Goal: Contribute content: Contribute content

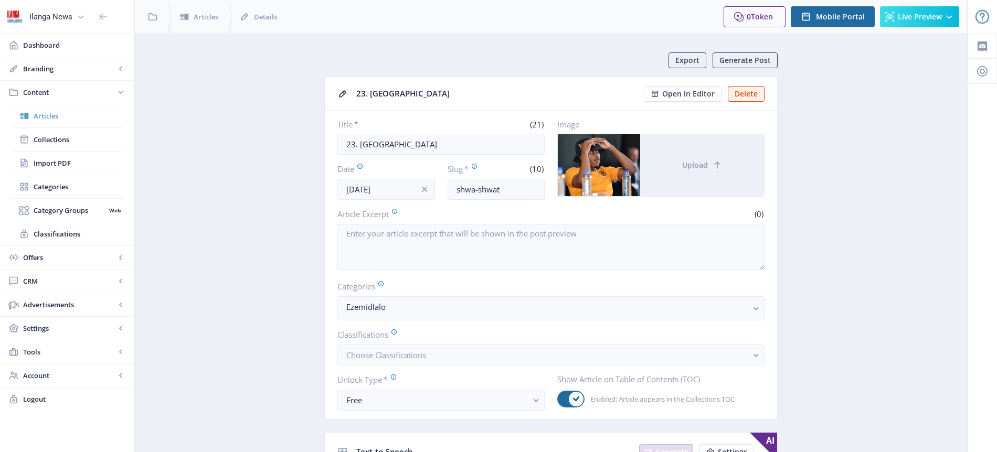
click at [60, 116] on span "Articles" at bounding box center [79, 116] width 90 height 10
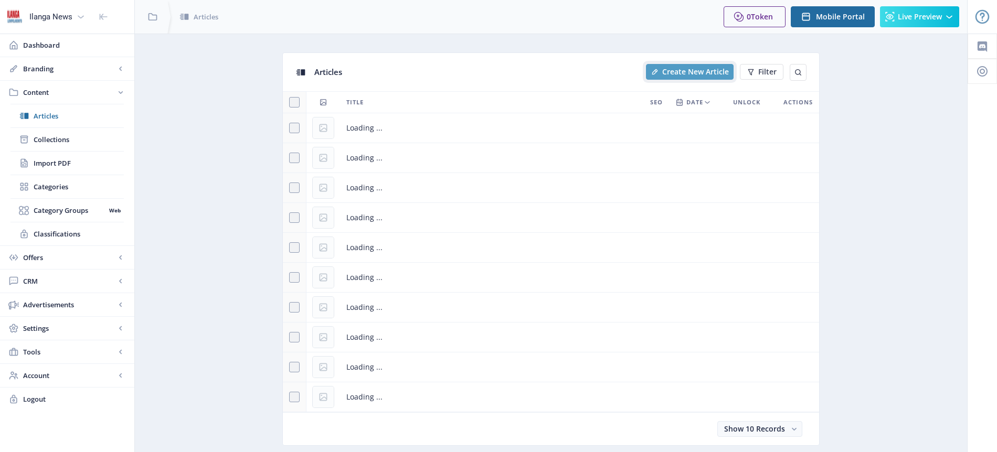
click at [676, 68] on span "Create New Article" at bounding box center [695, 72] width 67 height 8
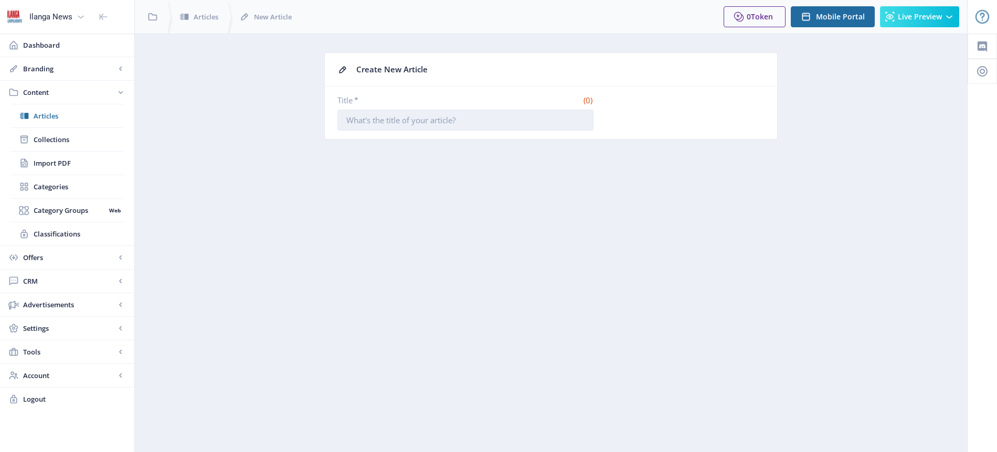
click at [415, 117] on input "Title *" at bounding box center [465, 120] width 256 height 21
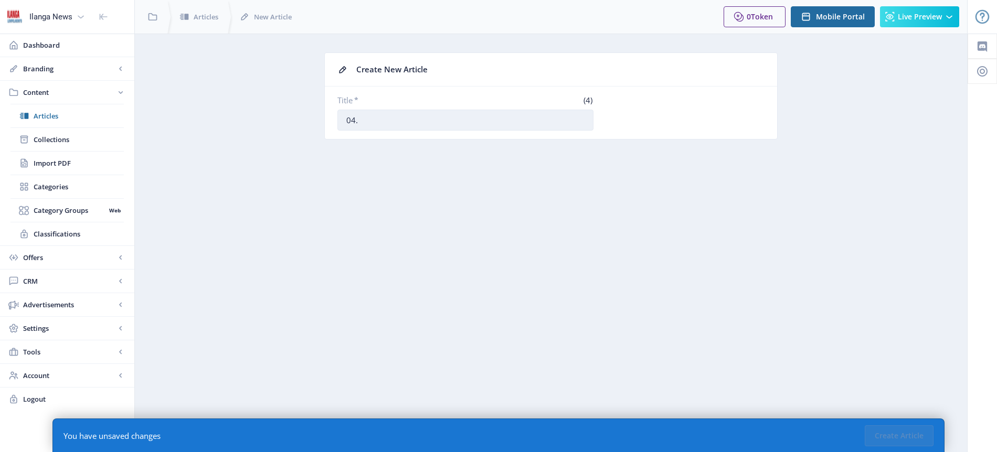
paste input "Inkampani yakuleli ibuyisa owe-Idols SA"
type input "04. Inkampani yakuleli ibuyisa owe-Idols SA"
click at [904, 430] on button "Create Article" at bounding box center [898, 435] width 69 height 21
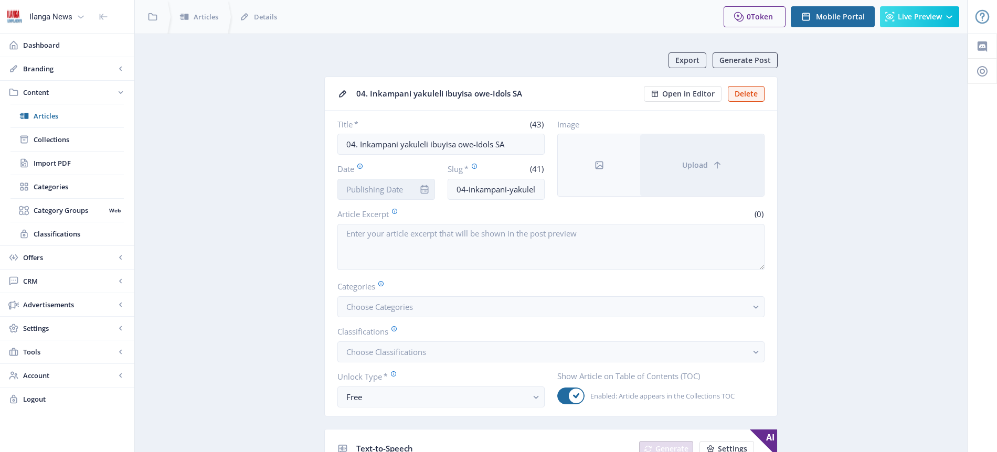
click at [406, 186] on input "Date" at bounding box center [386, 189] width 98 height 21
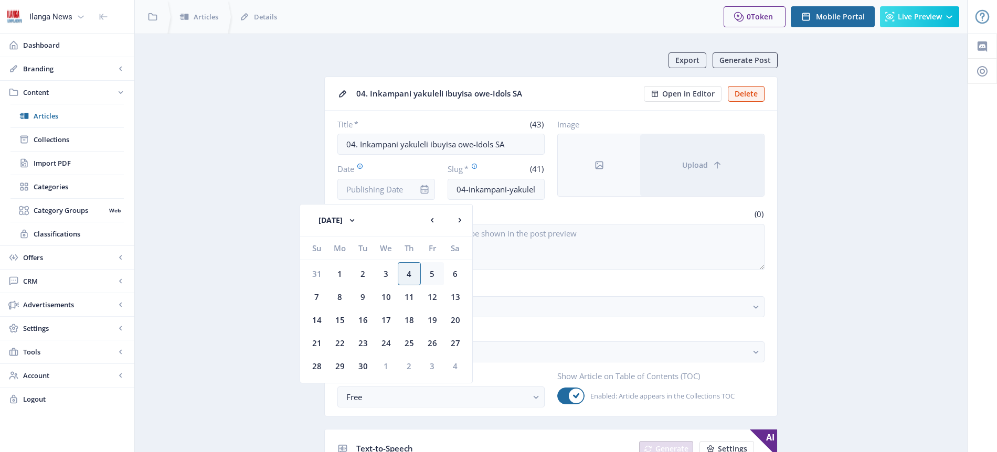
click at [430, 276] on div "5" at bounding box center [432, 273] width 23 height 23
type input "[DATE]"
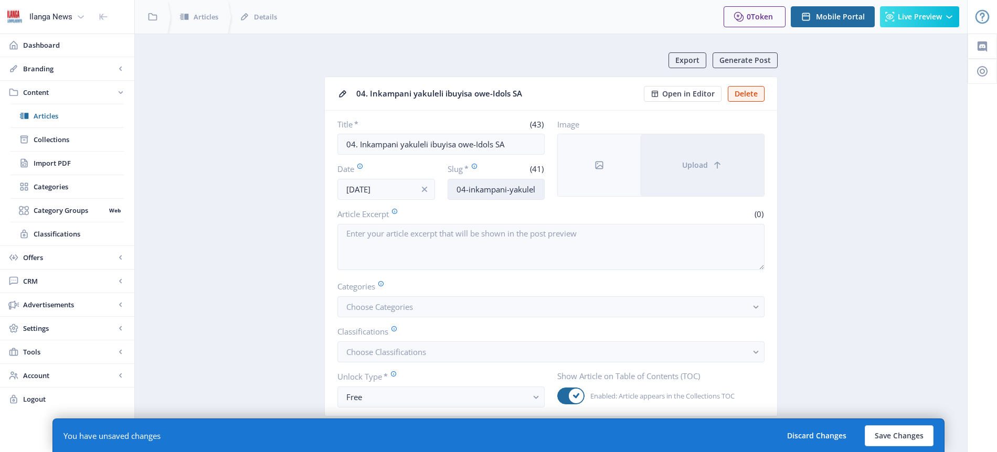
click at [496, 193] on input "04-inkampani-yakuleli-ibuyisa-oweidols-sa" at bounding box center [496, 189] width 98 height 21
type input "Idols-return"
click at [399, 304] on span "Choose Categories" at bounding box center [379, 307] width 67 height 10
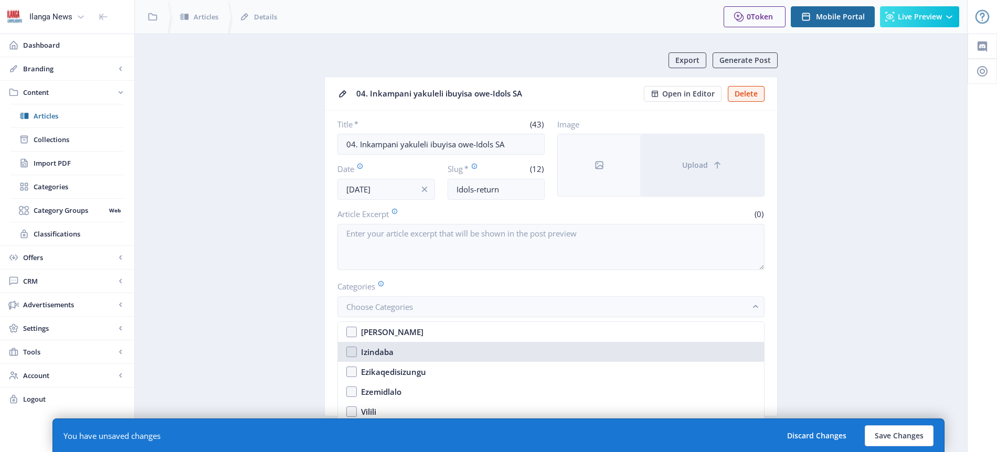
click at [386, 351] on div "Izindaba" at bounding box center [377, 352] width 33 height 13
checkbox input "true"
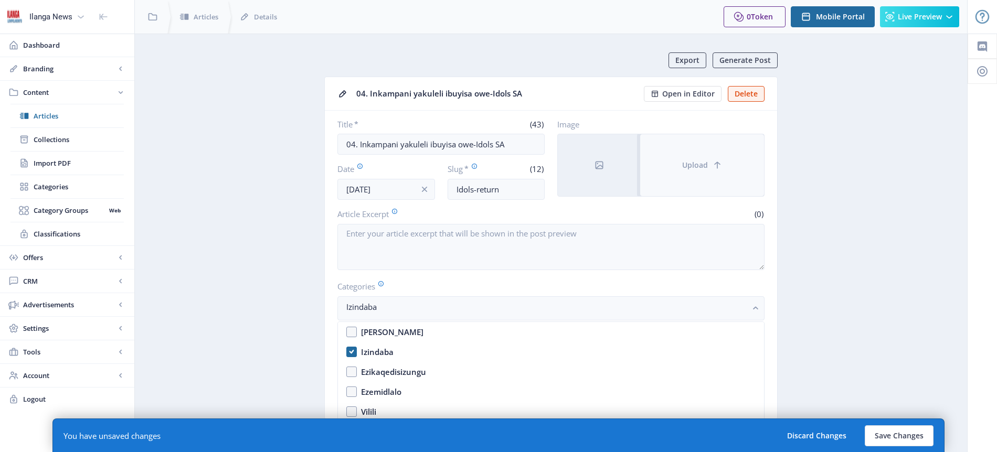
click at [703, 166] on span "Upload" at bounding box center [695, 165] width 26 height 8
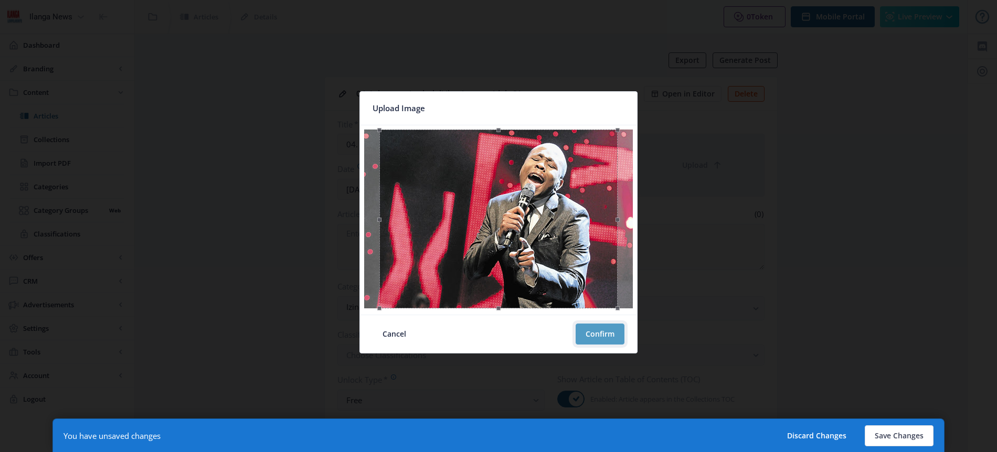
click at [609, 333] on button "Confirm" at bounding box center [599, 334] width 49 height 21
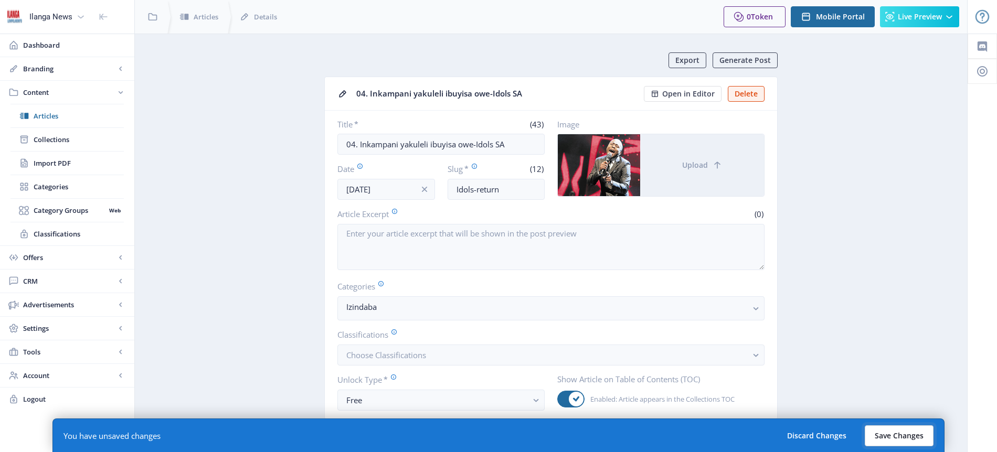
click at [902, 437] on button "Save Changes" at bounding box center [898, 435] width 69 height 21
type input "idols-return"
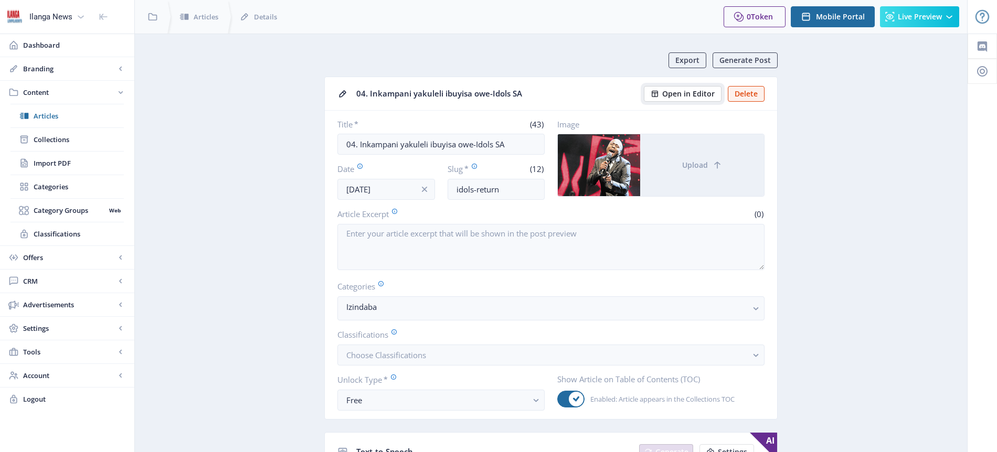
click at [679, 94] on span "Open in Editor" at bounding box center [688, 94] width 52 height 8
click at [48, 115] on span "Articles" at bounding box center [79, 116] width 90 height 10
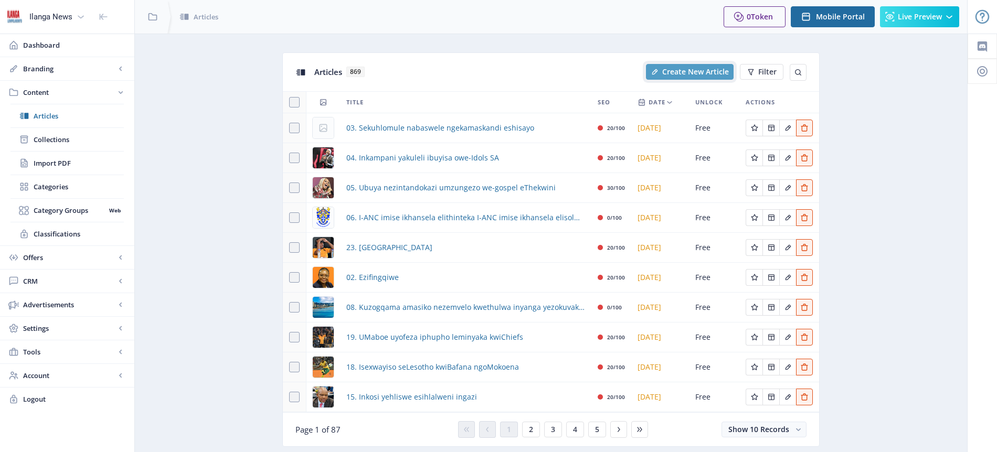
click at [697, 71] on span "Create New Article" at bounding box center [695, 72] width 67 height 8
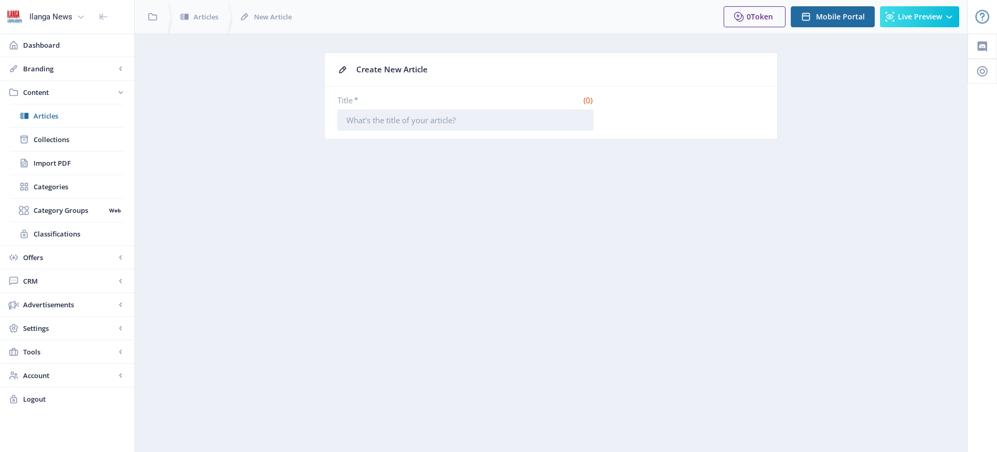
click at [431, 124] on input "Title *" at bounding box center [465, 120] width 256 height 21
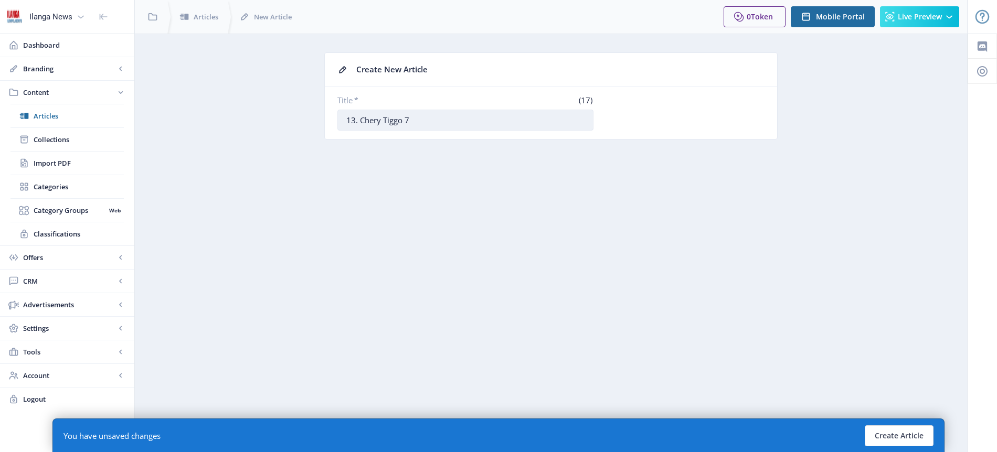
click at [361, 119] on input "13. Chery Tiggo 7" at bounding box center [465, 120] width 256 height 21
click at [427, 121] on input "13. IChery Tiggo 7" at bounding box center [465, 120] width 256 height 21
click at [567, 119] on input "13. IChery Tiggo 7 Plug-In Hybrid izobadida abasezinhlweni zokuthenga imoto" at bounding box center [465, 120] width 256 height 21
type input "13. IChery Tiggo 7 Plug-In Hybrid izobadida abasezinhlweni zokuthenga izimoto"
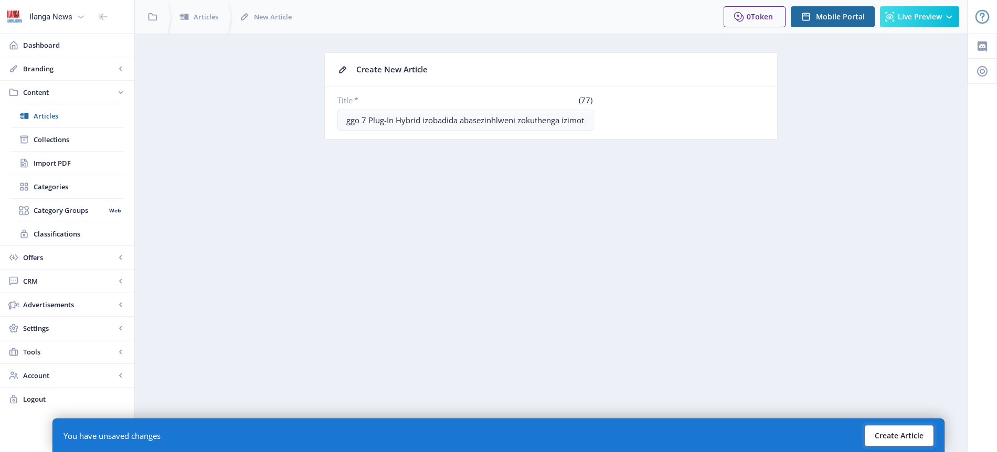
scroll to position [0, 0]
click at [911, 439] on button "Create Article" at bounding box center [898, 435] width 69 height 21
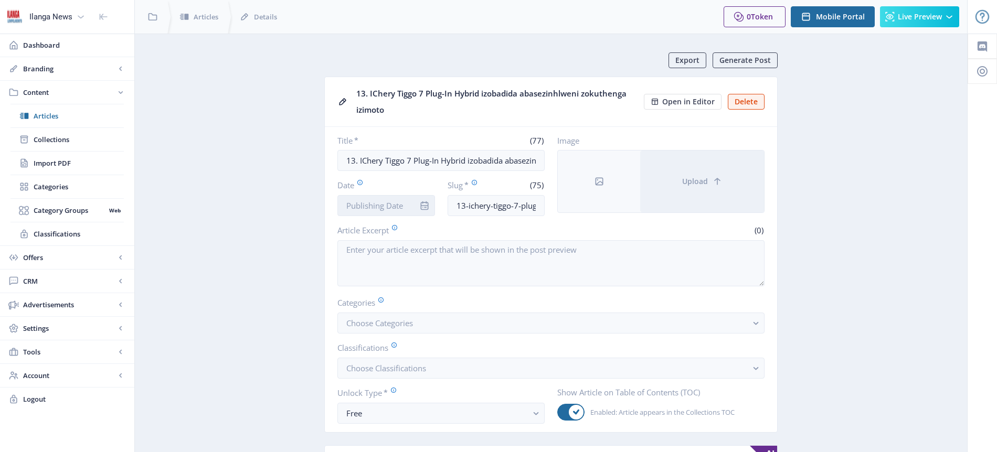
click at [400, 207] on input "Date" at bounding box center [386, 205] width 98 height 21
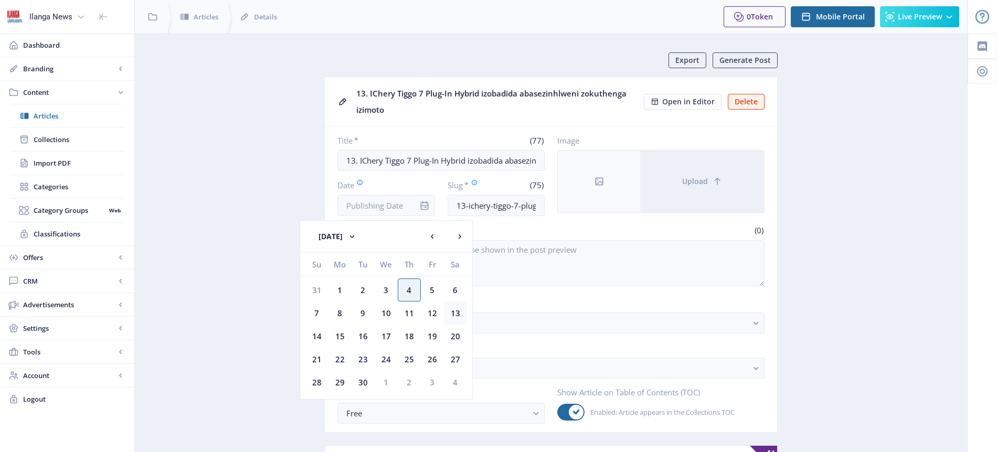
click at [453, 316] on div "13" at bounding box center [455, 313] width 23 height 23
type input "[DATE]"
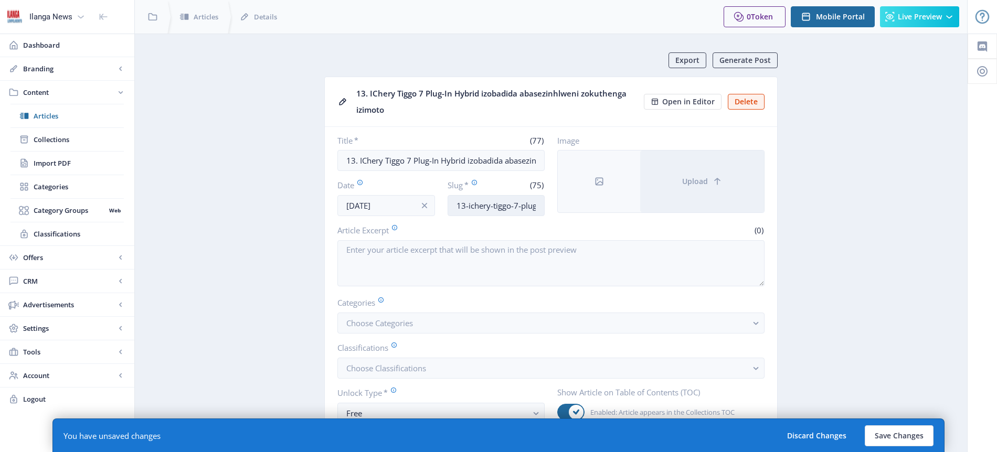
click at [516, 206] on input "13-ichery-tiggo-7-plugin-hybrid-izobadida-abasezinhlweni-zokuthenga-izimoto" at bounding box center [496, 205] width 98 height 21
type input "Chery-Tiggo"
click at [418, 322] on button "Choose Categories" at bounding box center [550, 323] width 427 height 21
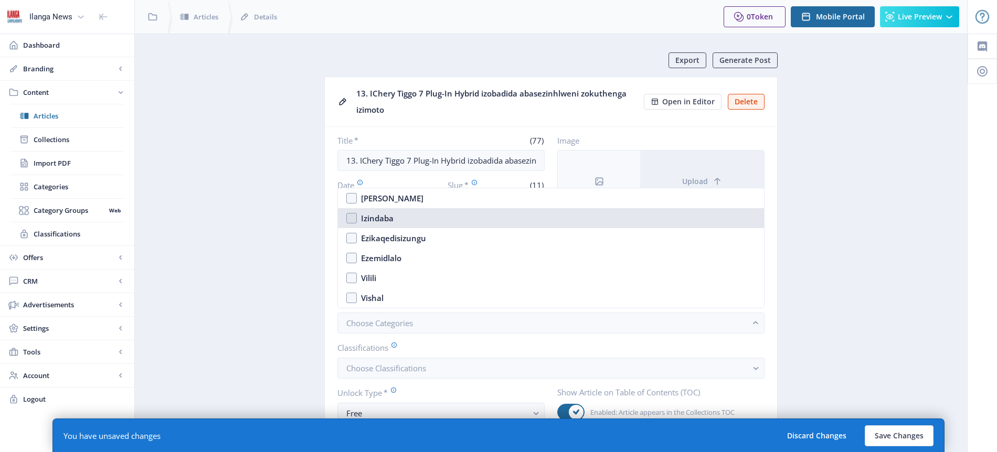
click at [387, 220] on div "Izindaba" at bounding box center [377, 218] width 33 height 13
checkbox input "true"
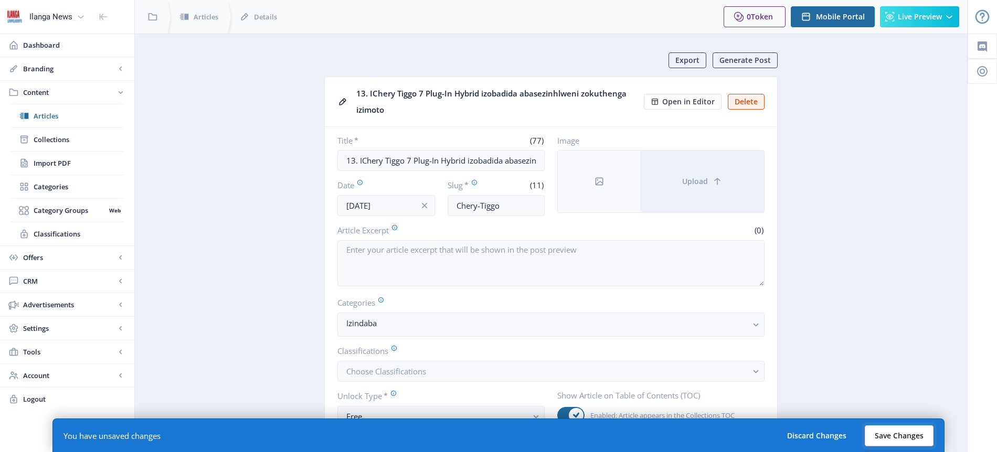
click at [898, 435] on button "Save Changes" at bounding box center [898, 435] width 69 height 21
type input "chery-tiggo"
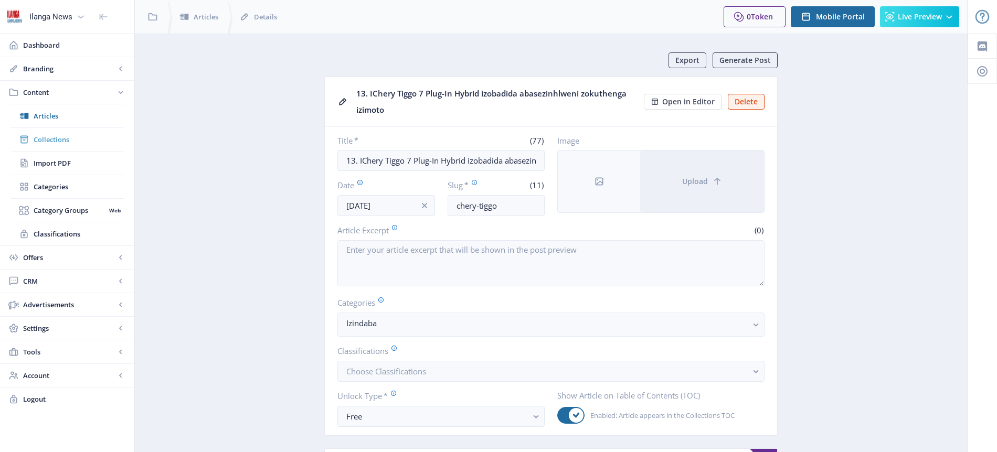
click at [59, 141] on span "Collections" at bounding box center [79, 139] width 90 height 10
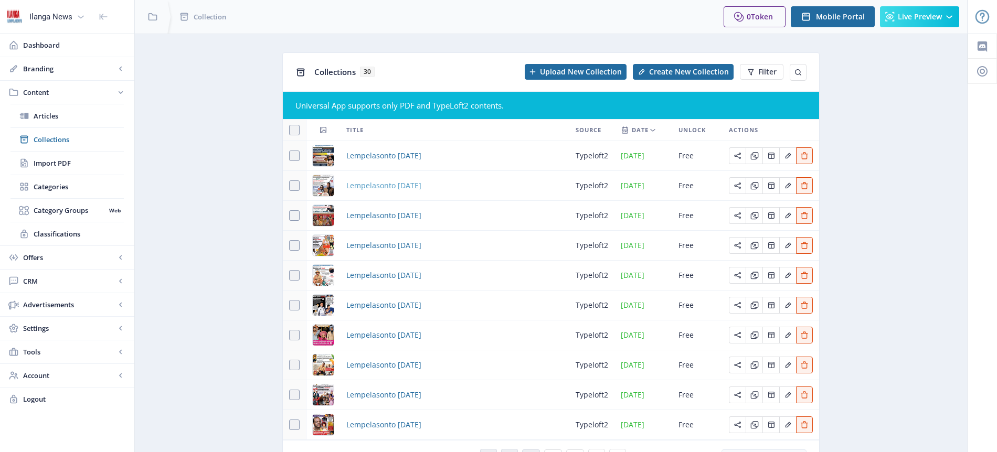
click at [421, 184] on span "Lempelasonto [DATE]" at bounding box center [383, 185] width 75 height 13
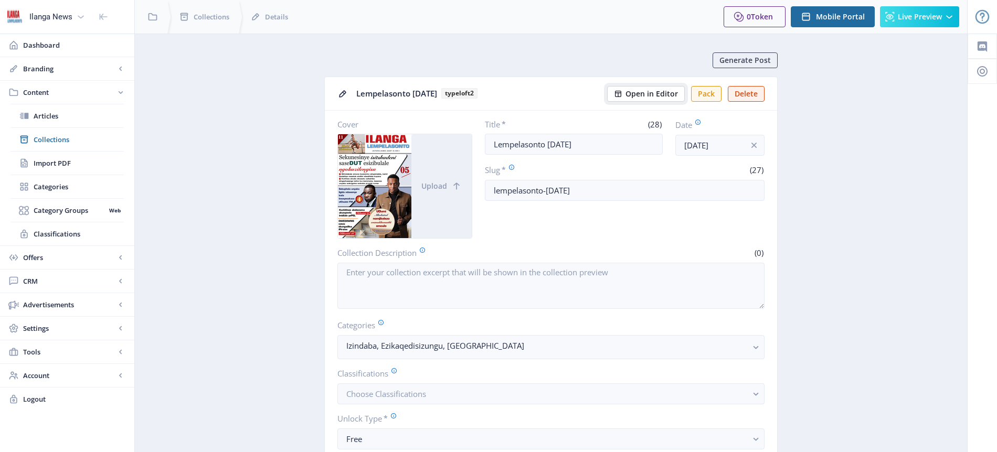
click at [638, 95] on span "Open in Editor" at bounding box center [651, 94] width 52 height 8
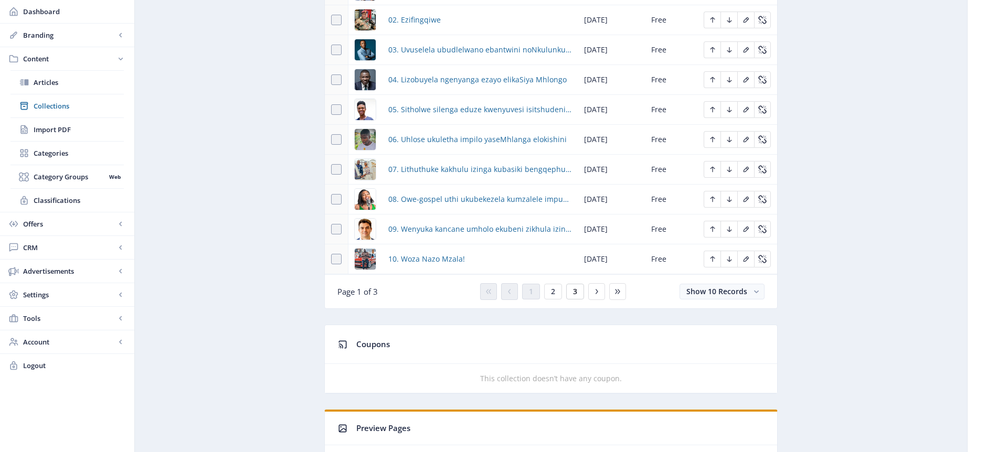
scroll to position [561, 0]
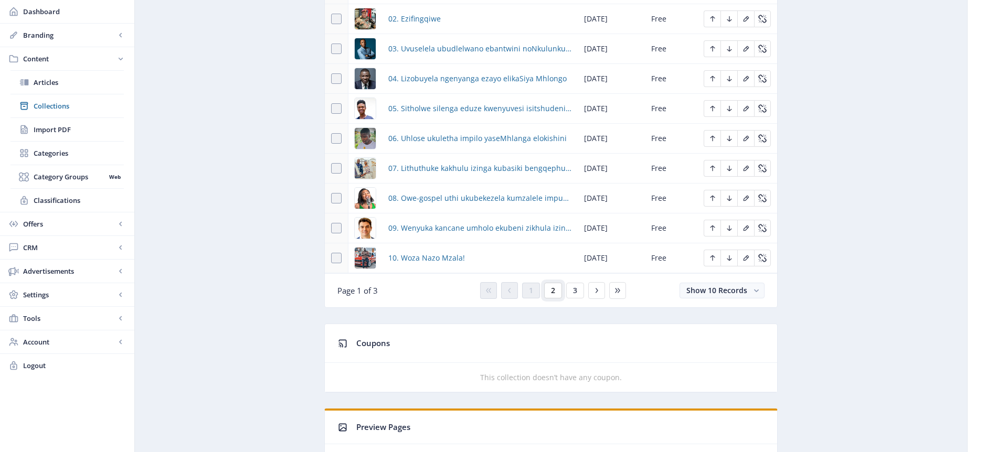
click at [550, 294] on button "2" at bounding box center [553, 291] width 18 height 16
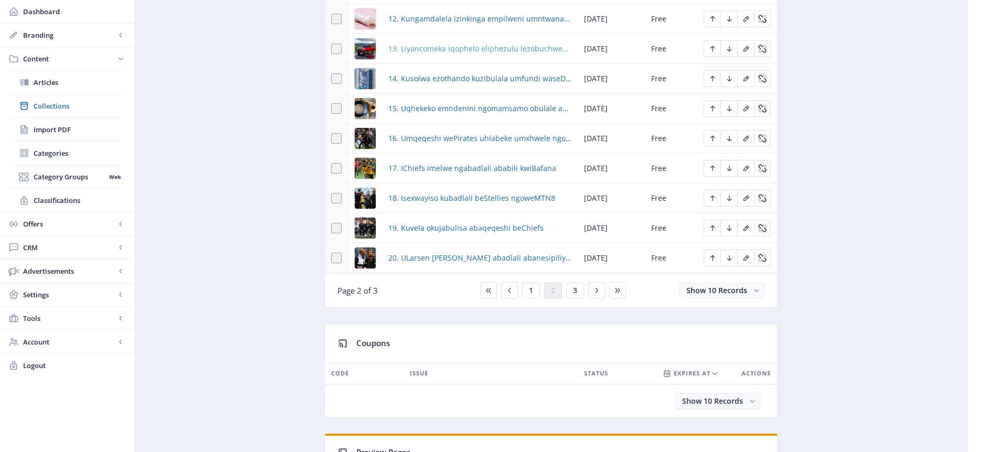
click at [450, 50] on span "13. Liyancomeka iqophelo eliphezulu lezobuchwepheshe kwiGWM P300" at bounding box center [479, 48] width 183 height 13
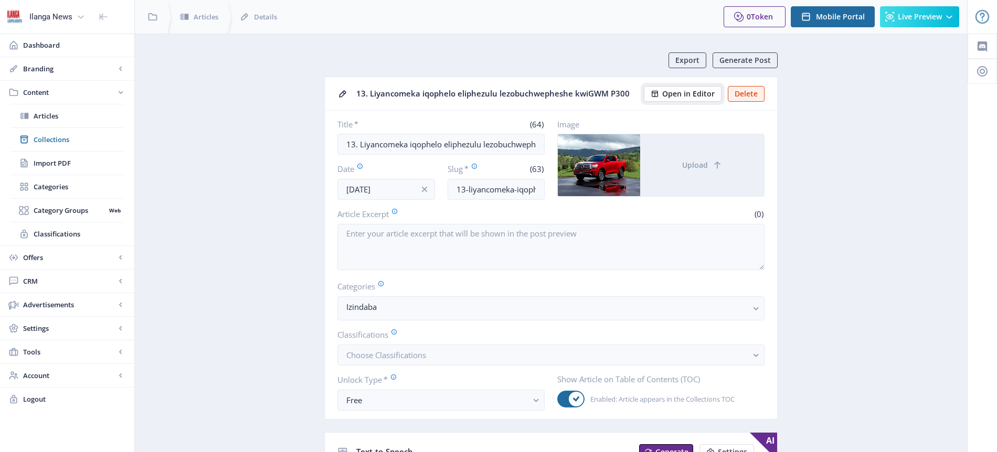
click at [670, 93] on span "Open in Editor" at bounding box center [688, 94] width 52 height 8
click at [57, 114] on span "Articles" at bounding box center [79, 116] width 90 height 10
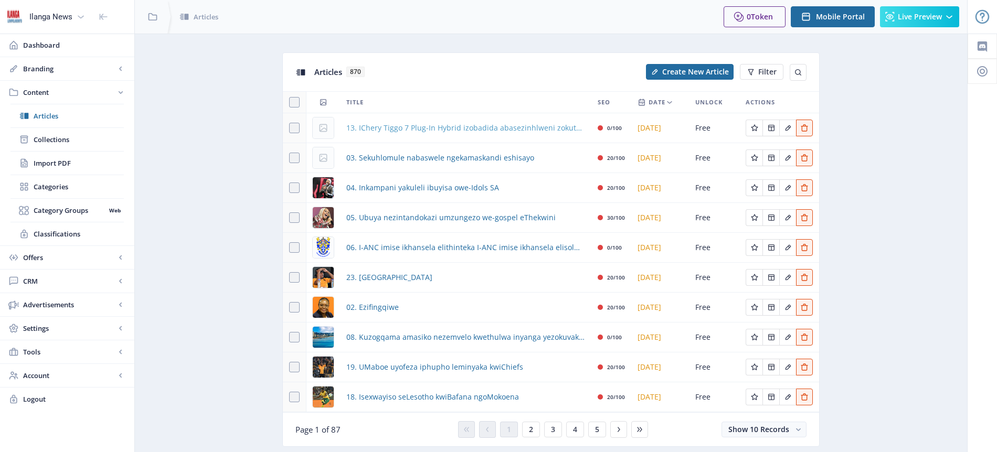
click at [545, 128] on span "13. IChery Tiggo 7 Plug-In Hybrid izobadida abasezinhlweni zokuthenga izimoto" at bounding box center [465, 128] width 239 height 13
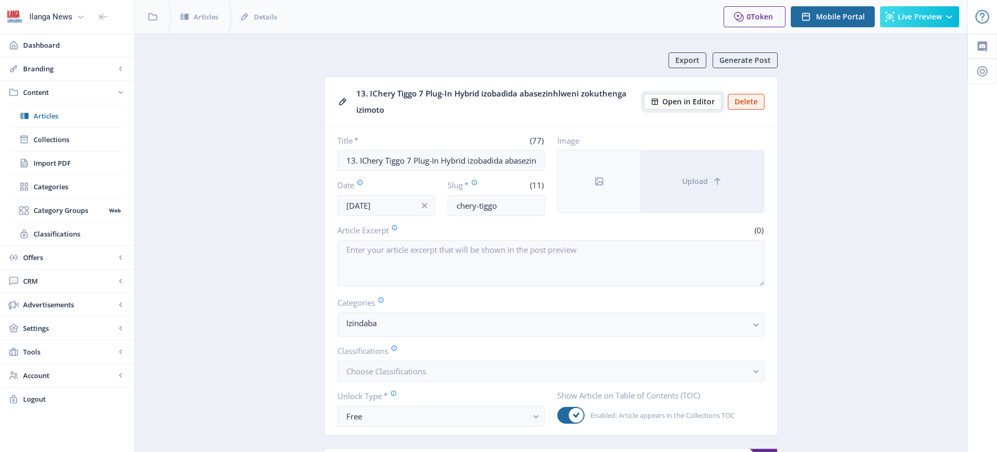
click at [681, 102] on span "Open in Editor" at bounding box center [688, 102] width 52 height 8
click at [410, 103] on div "13. IChery Tiggo 7 Plug-In Hybrid izobadida abasezinhlweni zokuthenga izimoto" at bounding box center [496, 101] width 281 height 33
click at [406, 102] on div "13. IChery Tiggo 7 Plug-In Hybrid izobadida abasezinhlweni zokuthenga izimoto" at bounding box center [496, 101] width 281 height 33
click at [394, 94] on div "13. IChery Tiggo 7 Plug-In Hybrid izobadida abasezinhlweni zokuthenga izimoto" at bounding box center [496, 101] width 281 height 33
drag, startPoint x: 369, startPoint y: 92, endPoint x: 391, endPoint y: 107, distance: 26.8
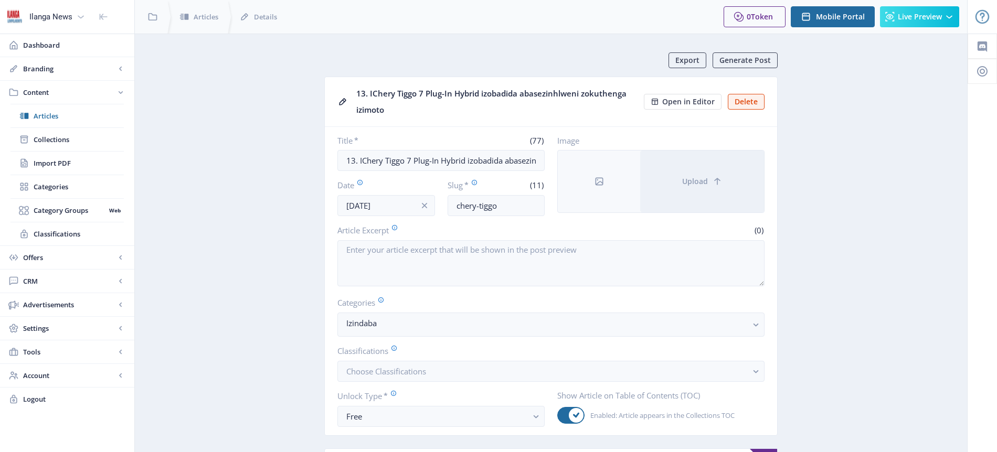
click at [391, 107] on div "13. IChery Tiggo 7 Plug-In Hybrid izobadida abasezinhlweni zokuthenga izimoto" at bounding box center [496, 101] width 281 height 33
copy div "IChery Tiggo 7 Plug-In Hybrid izobadida abasezinhlweni zokuthenga izimoto"
click at [63, 114] on span "Articles" at bounding box center [79, 116] width 90 height 10
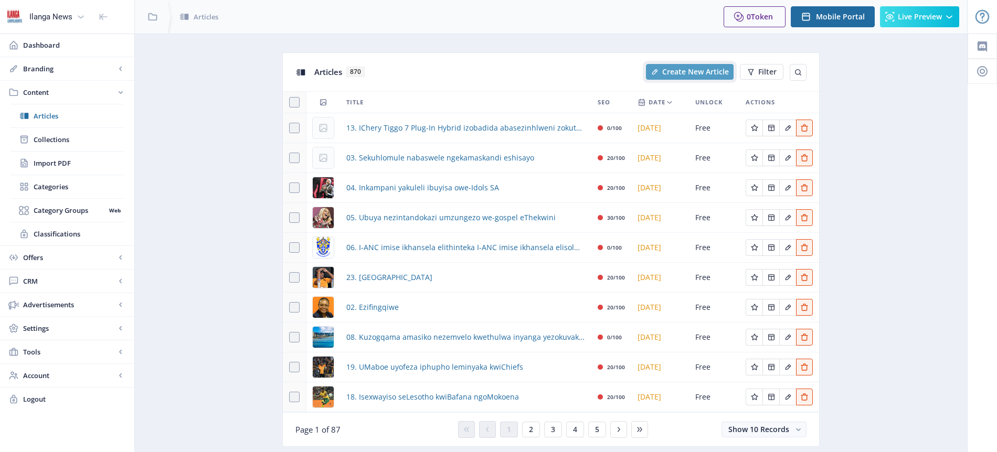
click at [699, 76] on span "Create New Article" at bounding box center [695, 72] width 67 height 8
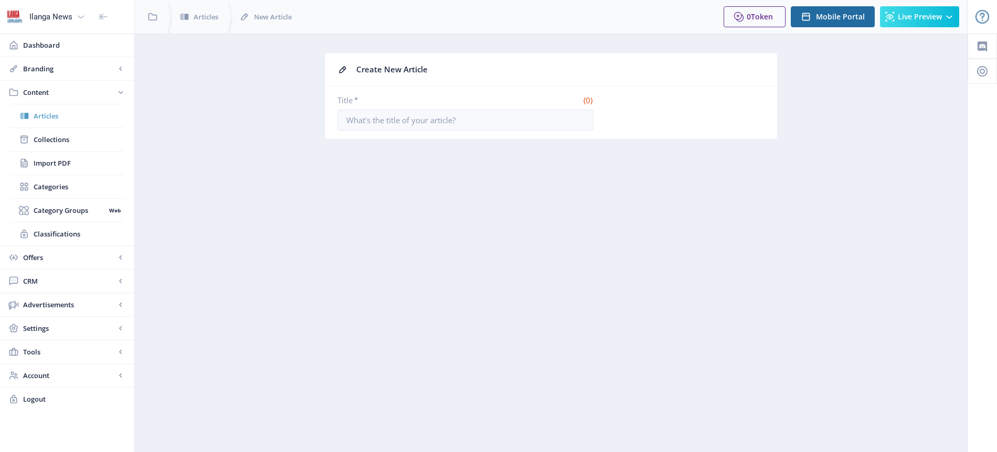
click at [68, 121] on link "Articles" at bounding box center [66, 115] width 113 height 23
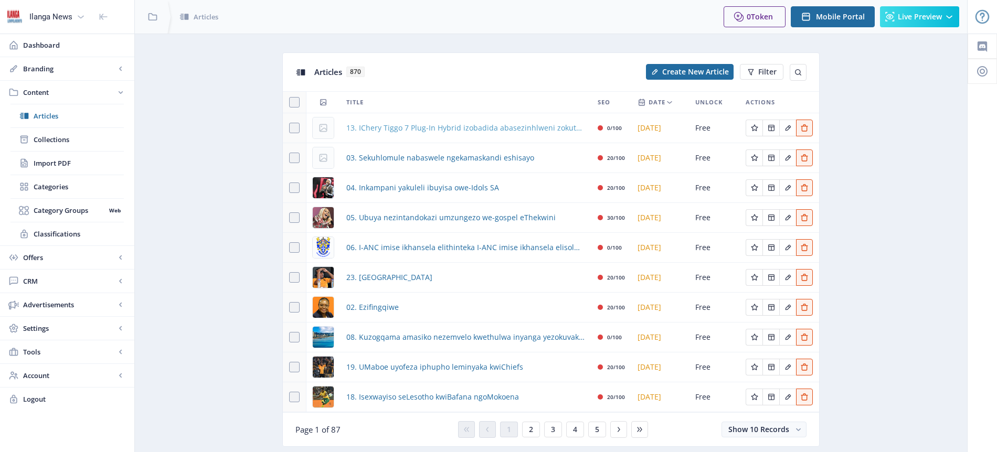
click at [523, 127] on span "13. IChery Tiggo 7 Plug-In Hybrid izobadida abasezinhlweni zokuthenga izimoto" at bounding box center [465, 128] width 239 height 13
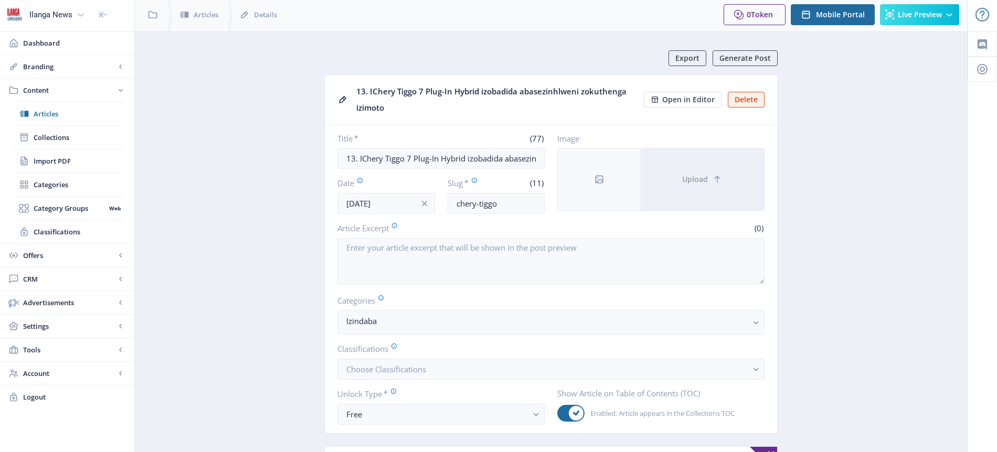
scroll to position [40, 0]
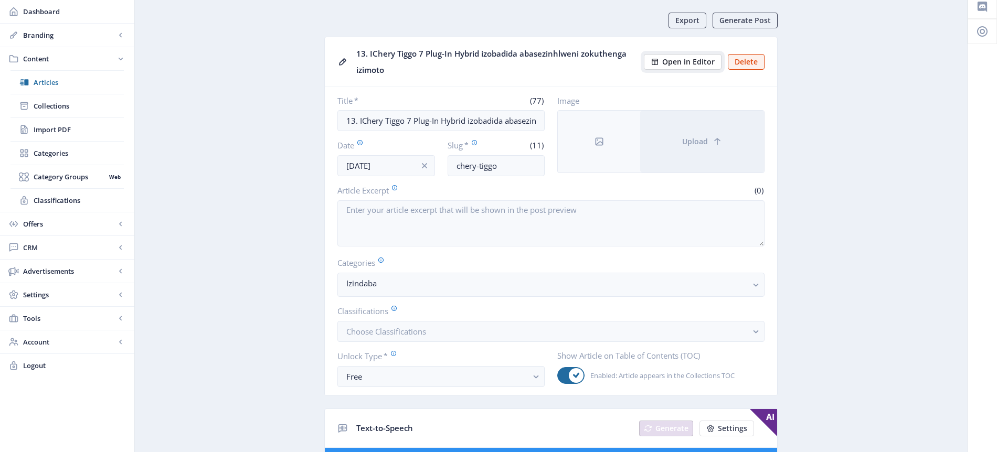
click at [695, 64] on span "Open in Editor" at bounding box center [688, 62] width 52 height 8
click at [60, 84] on span "Articles" at bounding box center [79, 82] width 90 height 10
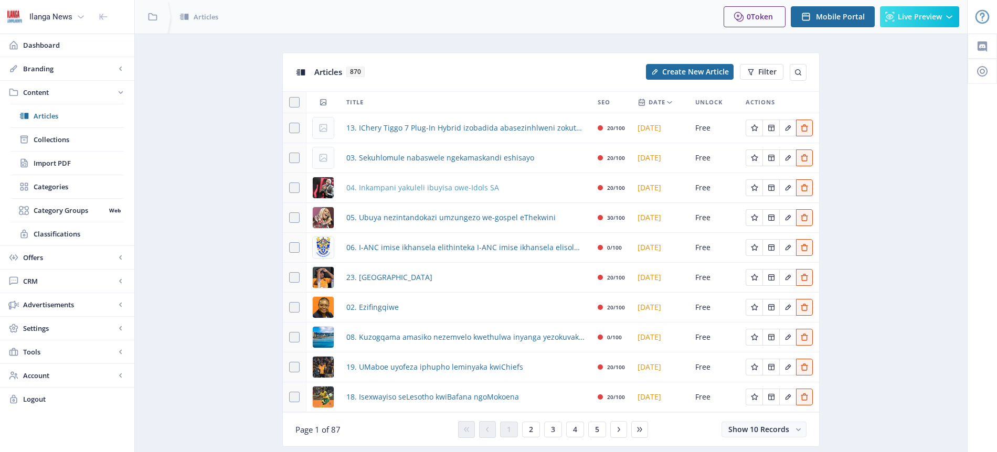
click at [410, 190] on span "04. Inkampani yakuleli ibuyisa owe-Idols SA" at bounding box center [422, 187] width 153 height 13
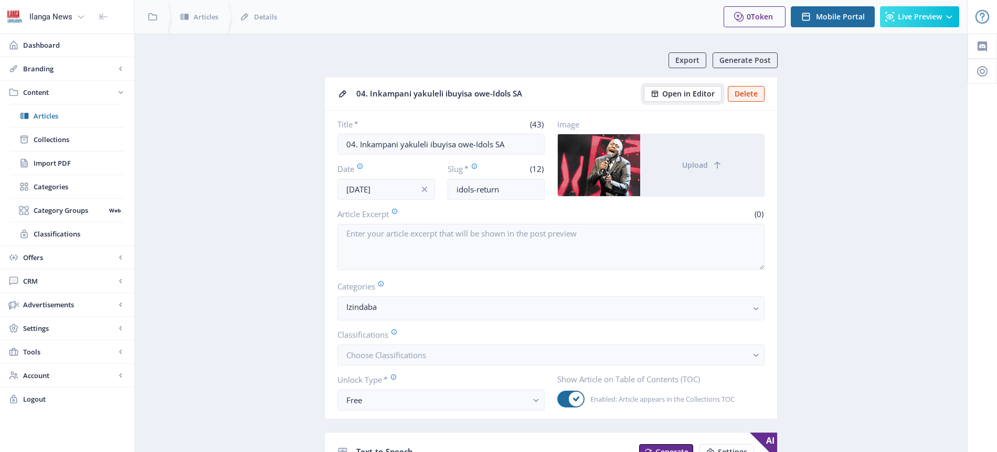
click at [707, 91] on span "Open in Editor" at bounding box center [688, 94] width 52 height 8
click at [58, 119] on span "Articles" at bounding box center [79, 116] width 90 height 10
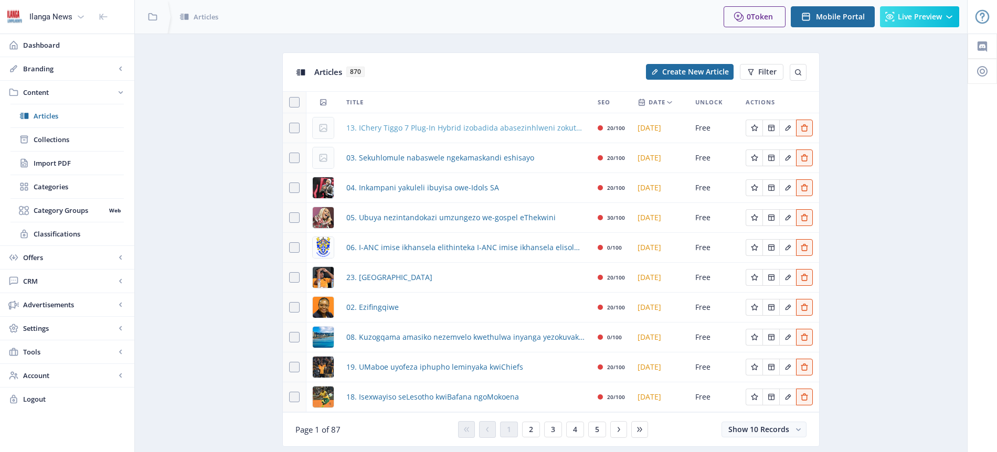
click at [522, 130] on span "13. IChery Tiggo 7 Plug-In Hybrid izobadida abasezinhlweni zokuthenga izimoto" at bounding box center [465, 128] width 239 height 13
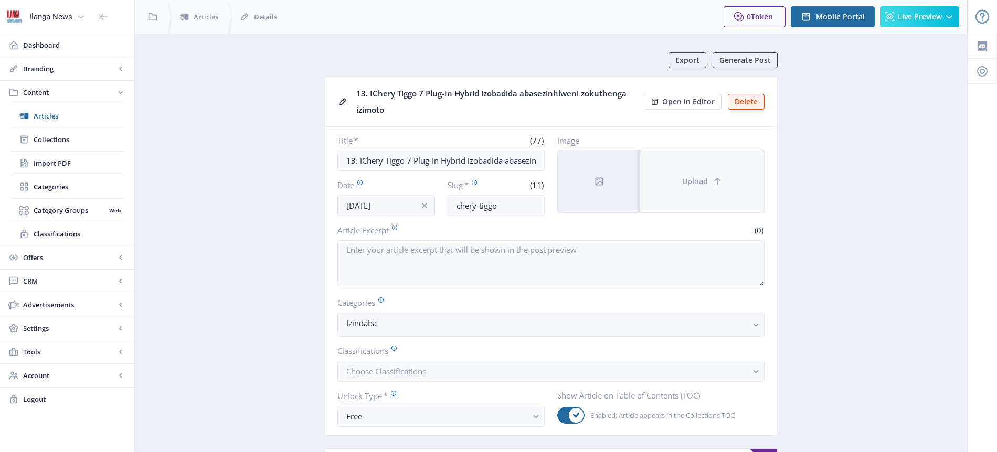
click at [698, 182] on span "Upload" at bounding box center [695, 181] width 26 height 8
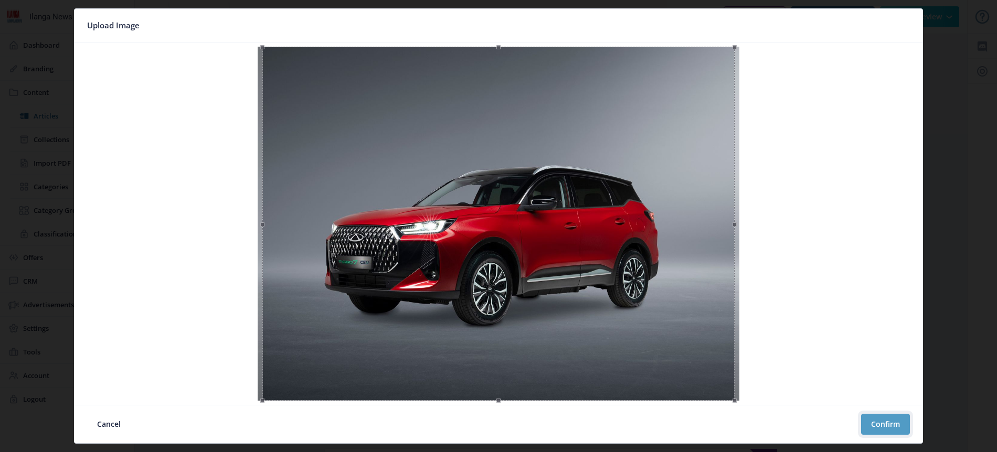
click at [886, 425] on button "Confirm" at bounding box center [885, 424] width 49 height 21
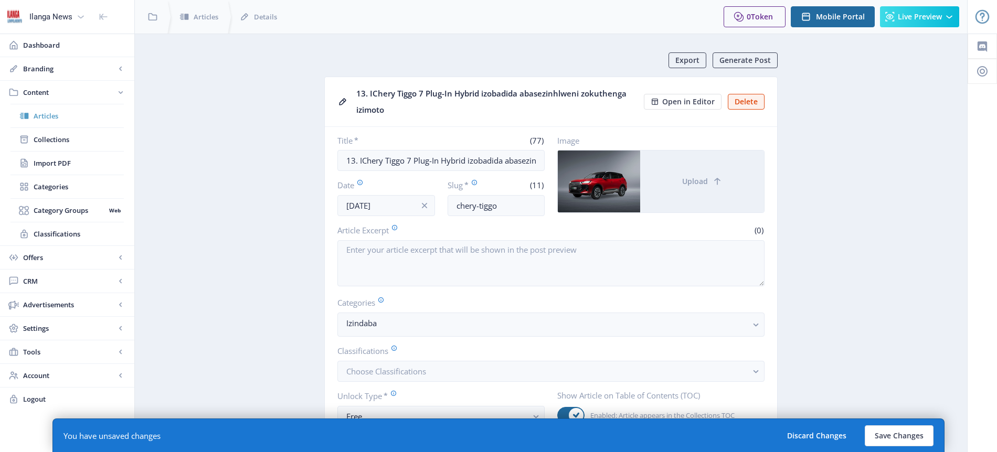
click at [73, 114] on span "Articles" at bounding box center [79, 116] width 90 height 10
click at [899, 439] on button "Save Changes" at bounding box center [898, 435] width 69 height 21
click at [904, 432] on button "Save Changes" at bounding box center [898, 435] width 69 height 21
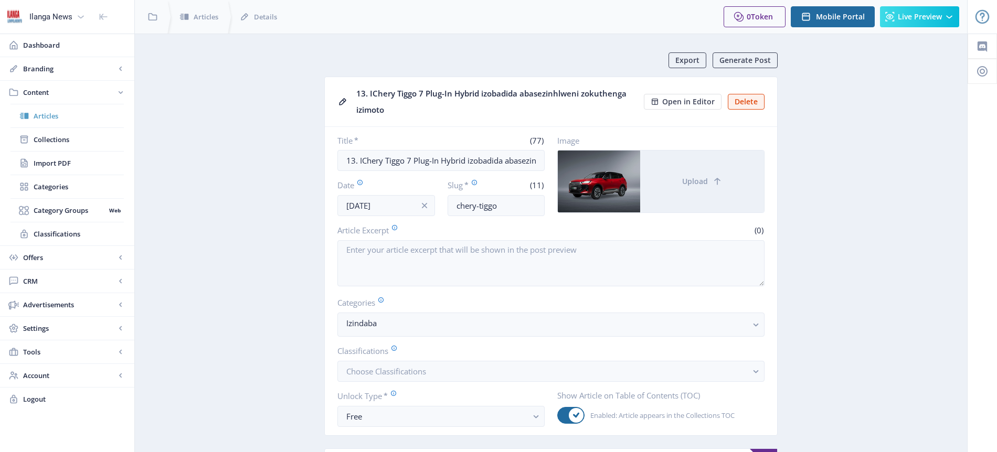
click at [46, 121] on span "Articles" at bounding box center [79, 116] width 90 height 10
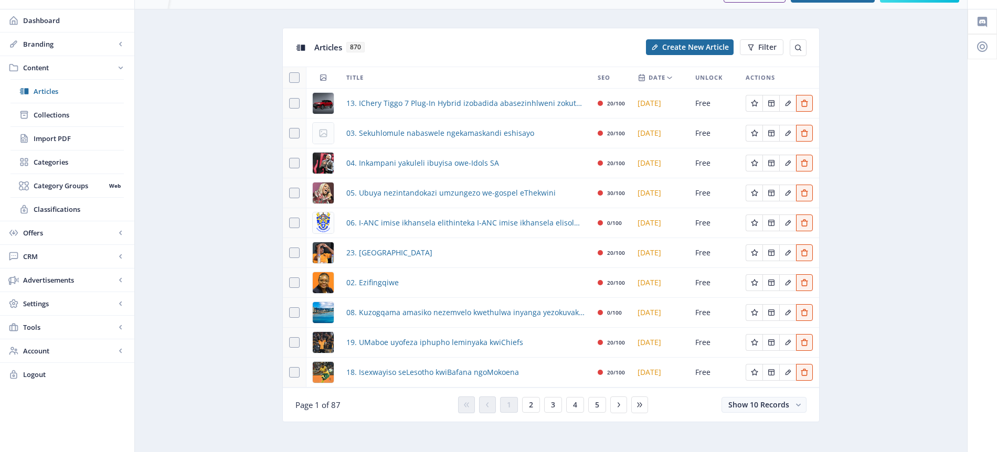
scroll to position [31, 0]
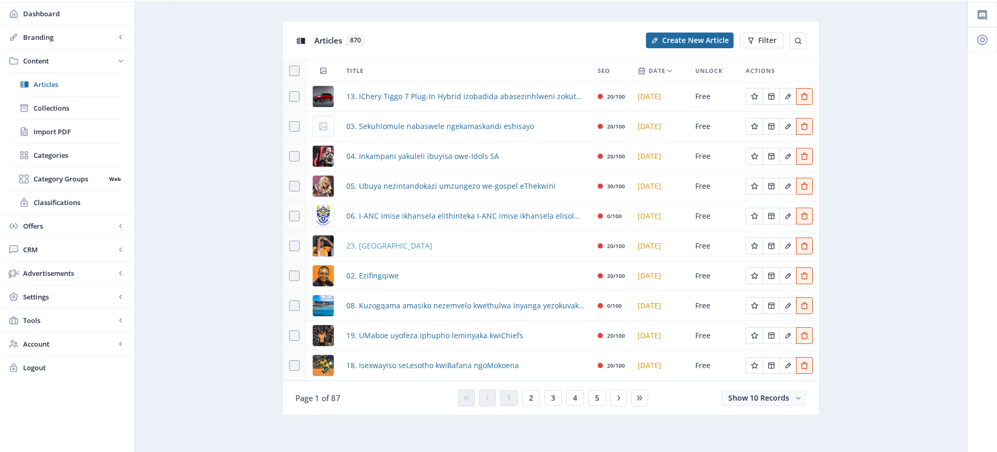
click at [410, 245] on span "23. [GEOGRAPHIC_DATA]" at bounding box center [389, 246] width 86 height 13
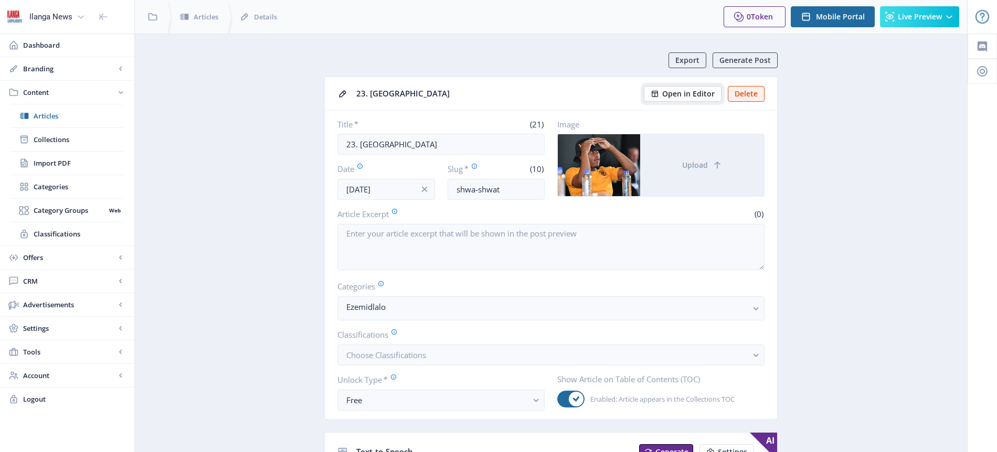
click at [697, 93] on span "Open in Editor" at bounding box center [688, 94] width 52 height 8
click at [54, 115] on span "Articles" at bounding box center [79, 116] width 90 height 10
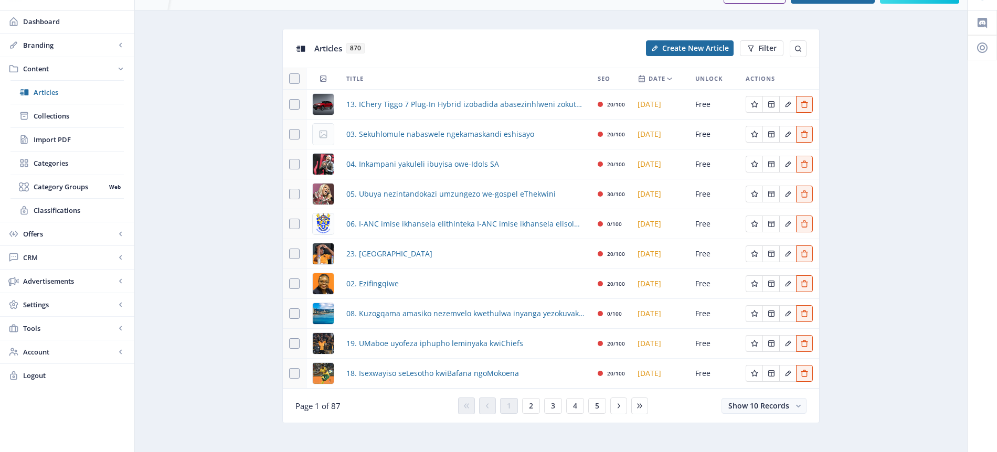
scroll to position [31, 0]
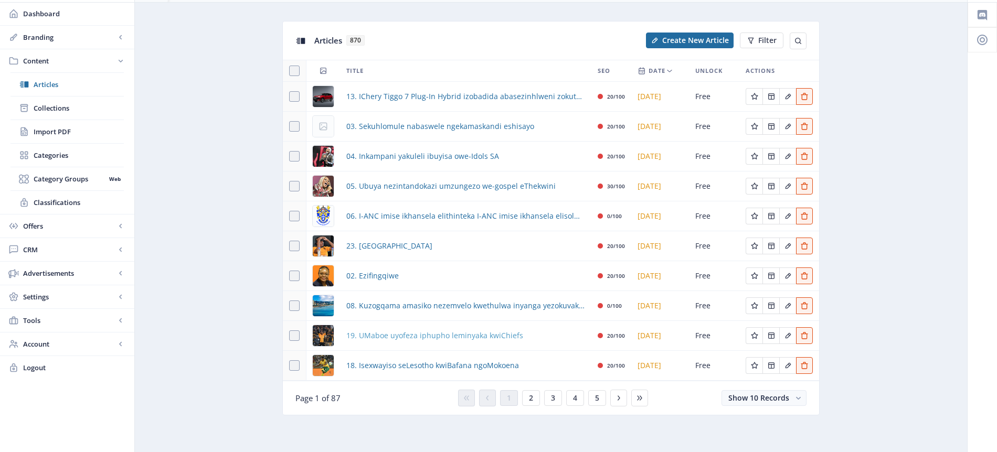
click at [417, 336] on span "19. UMaboe uyofeza iphupho leminyaka kwiChiefs" at bounding box center [434, 335] width 177 height 13
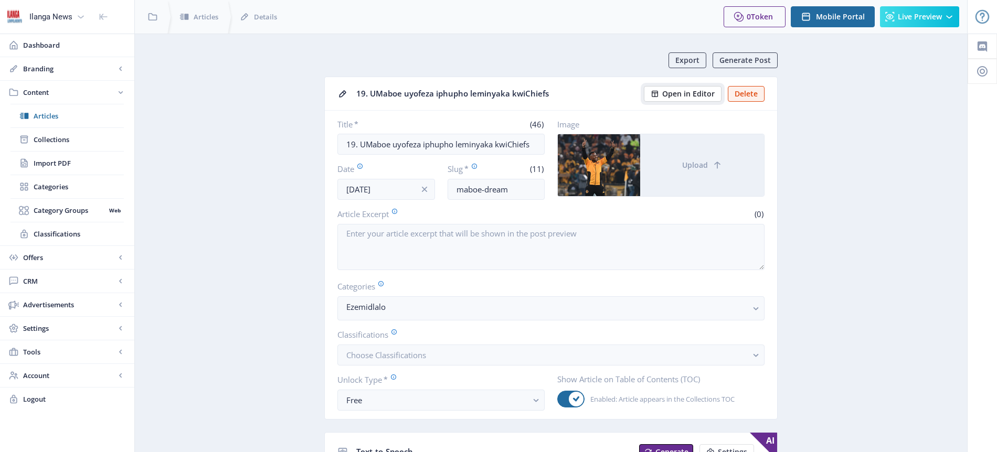
click at [686, 91] on span "Open in Editor" at bounding box center [688, 94] width 52 height 8
click at [46, 112] on span "Articles" at bounding box center [79, 116] width 90 height 10
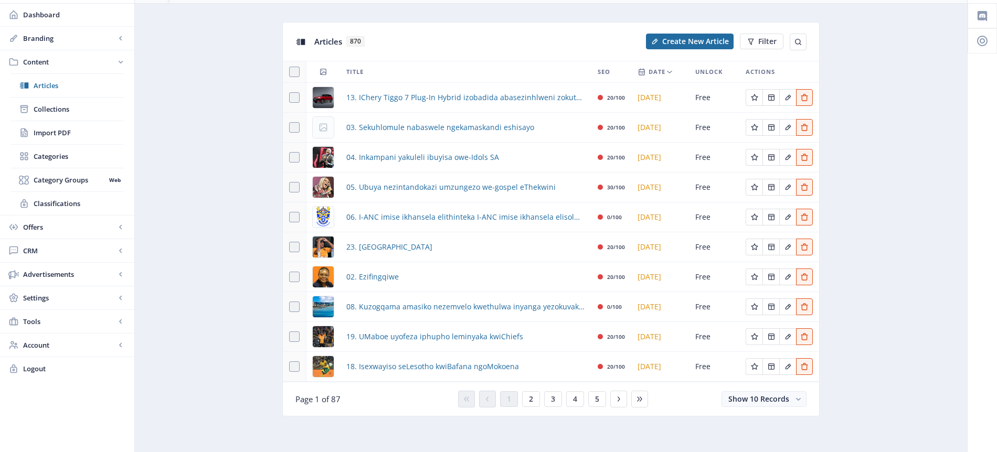
scroll to position [31, 0]
click at [386, 367] on span "18. Isexwayiso seLesotho kwiBafana ngoMokoena" at bounding box center [432, 365] width 173 height 13
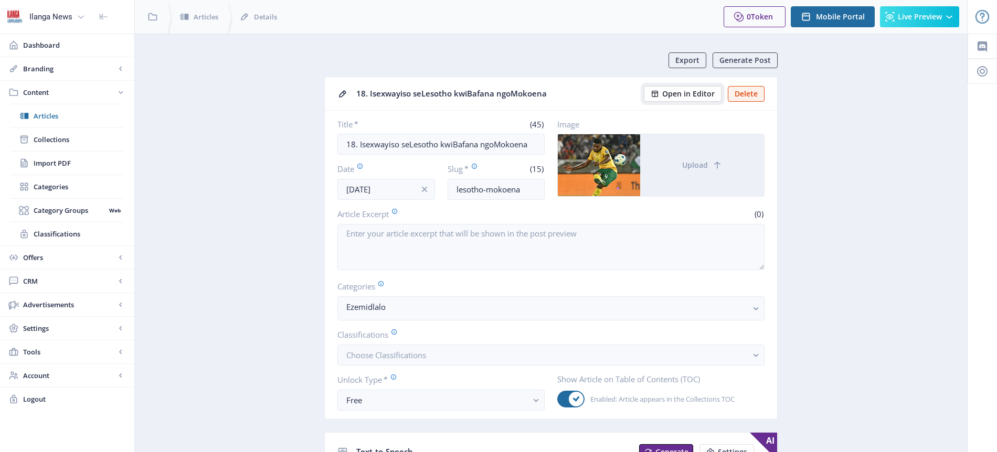
click at [702, 92] on span "Open in Editor" at bounding box center [688, 94] width 52 height 8
click at [53, 119] on span "Articles" at bounding box center [79, 116] width 90 height 10
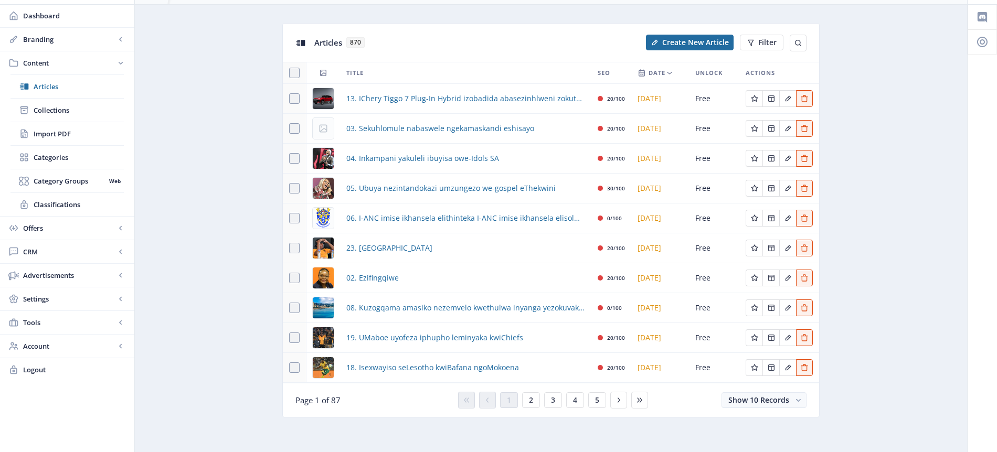
scroll to position [31, 0]
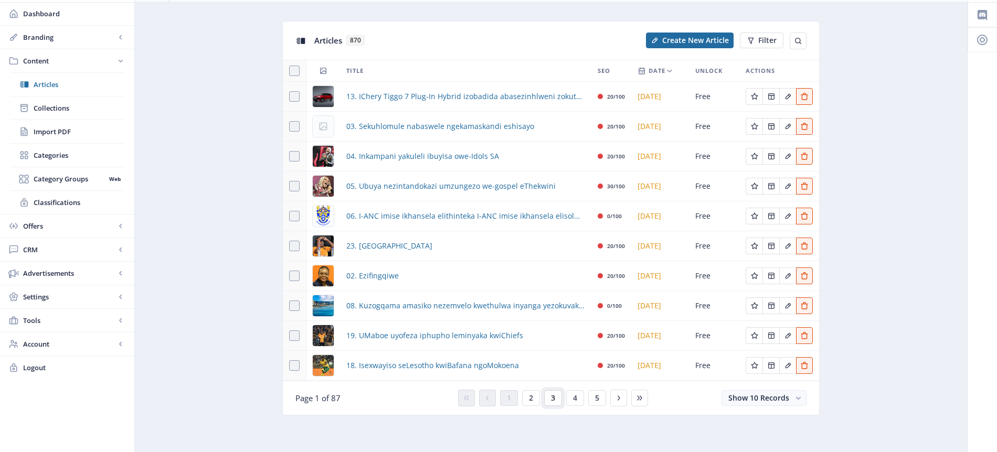
click at [554, 398] on span "3" at bounding box center [553, 398] width 4 height 8
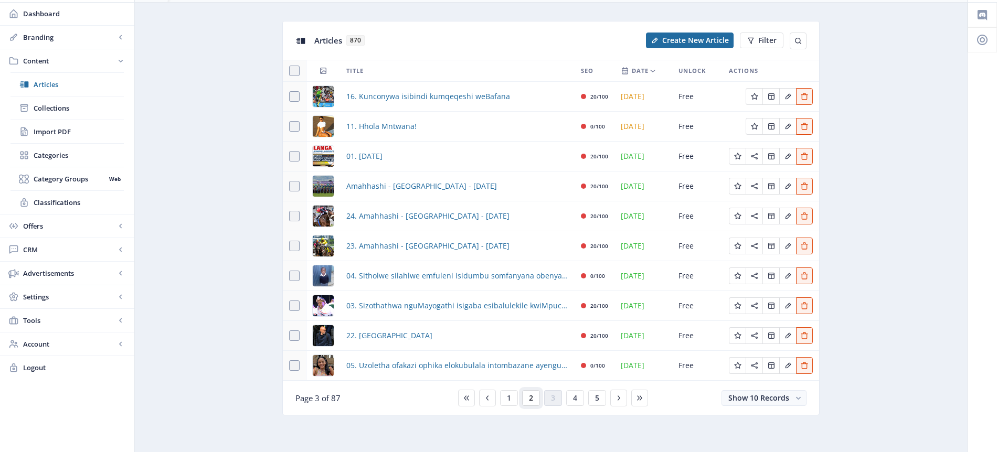
click at [529, 397] on span "2" at bounding box center [531, 398] width 4 height 8
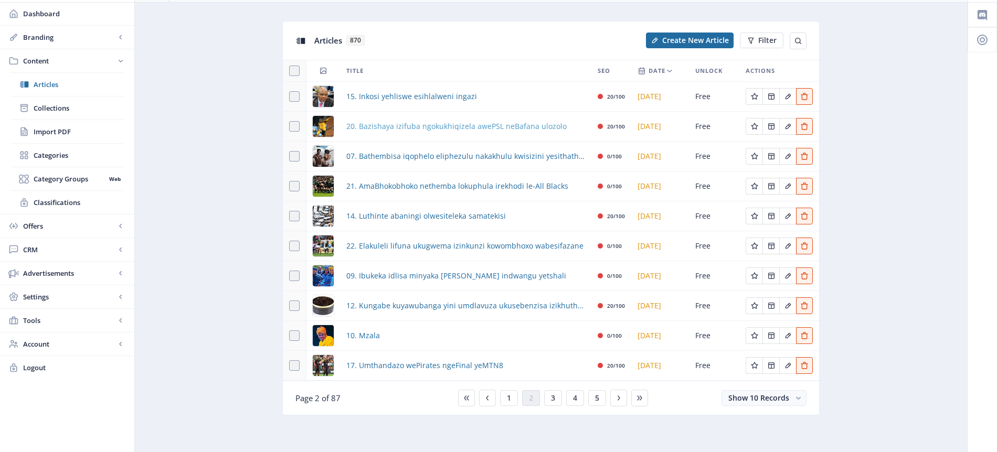
click at [434, 126] on span "20. Bazishaya izifuba ngokukhiqizela awePSL neBafana ulozolo" at bounding box center [456, 126] width 220 height 13
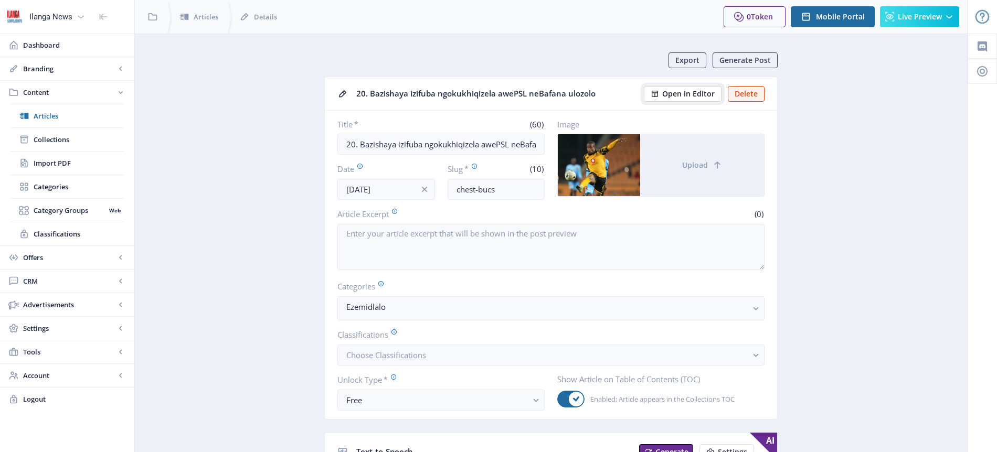
click at [688, 94] on span "Open in Editor" at bounding box center [688, 94] width 52 height 8
click at [52, 118] on span "Articles" at bounding box center [79, 116] width 90 height 10
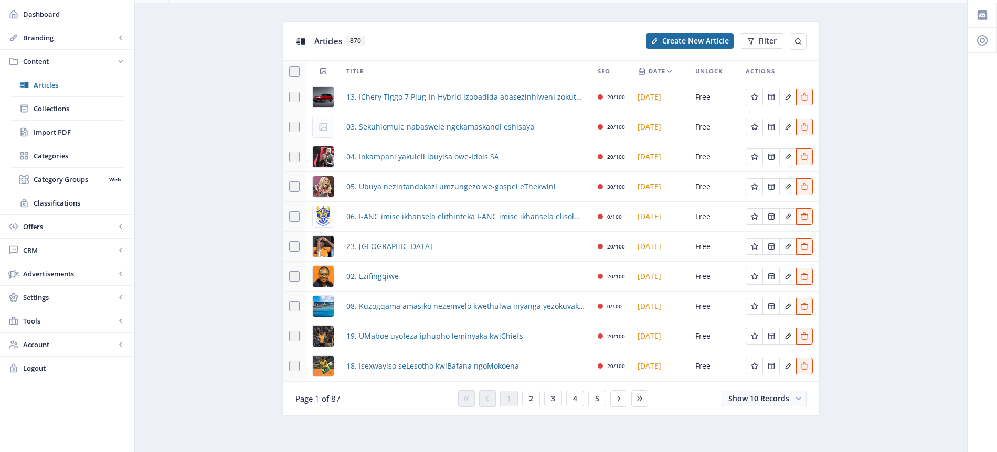
scroll to position [31, 0]
click at [532, 398] on span "2" at bounding box center [531, 398] width 4 height 8
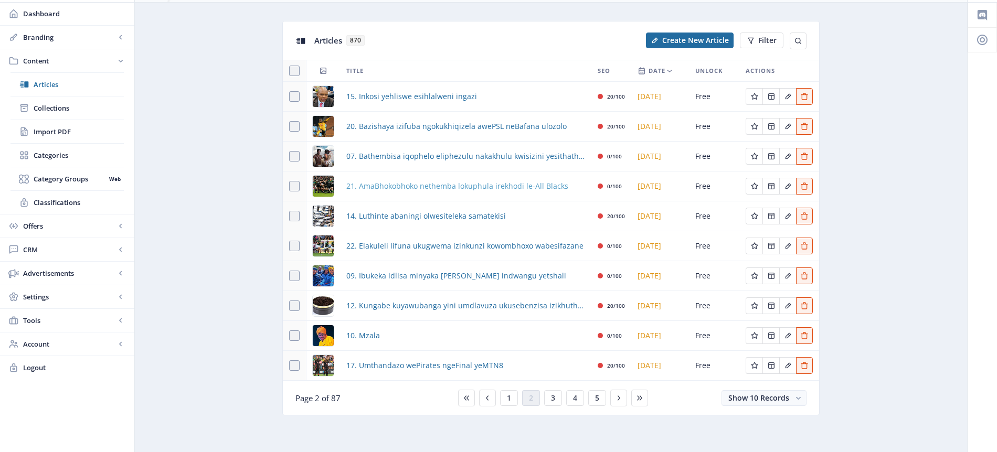
click at [412, 189] on span "21. AmaBhokobhoko nethemba lokuphula irekhodi le-All Blacks" at bounding box center [457, 186] width 222 height 13
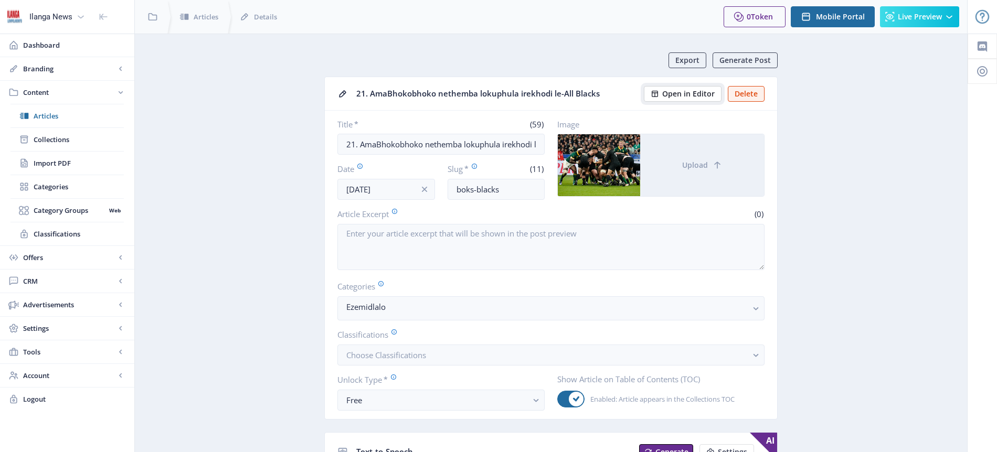
click at [688, 97] on span "Open in Editor" at bounding box center [688, 94] width 52 height 8
click at [49, 120] on span "Articles" at bounding box center [79, 116] width 90 height 10
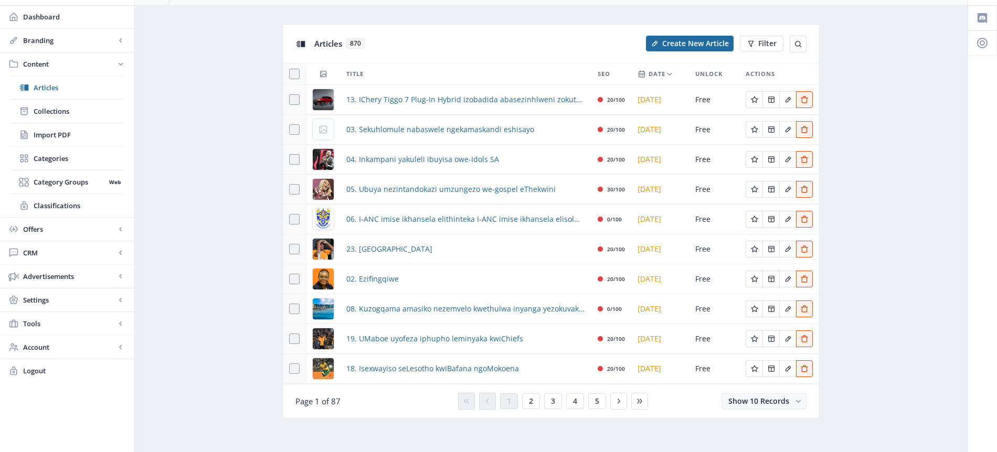
scroll to position [31, 0]
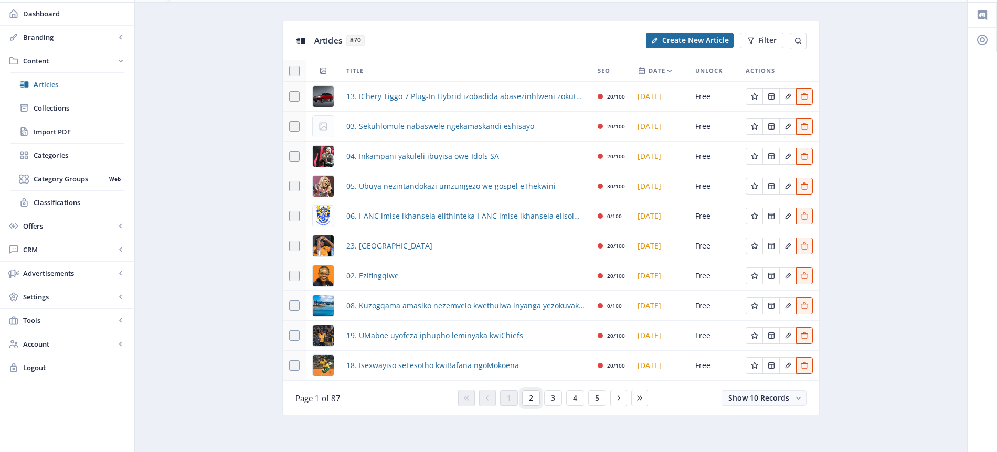
click at [531, 397] on span "2" at bounding box center [531, 398] width 4 height 8
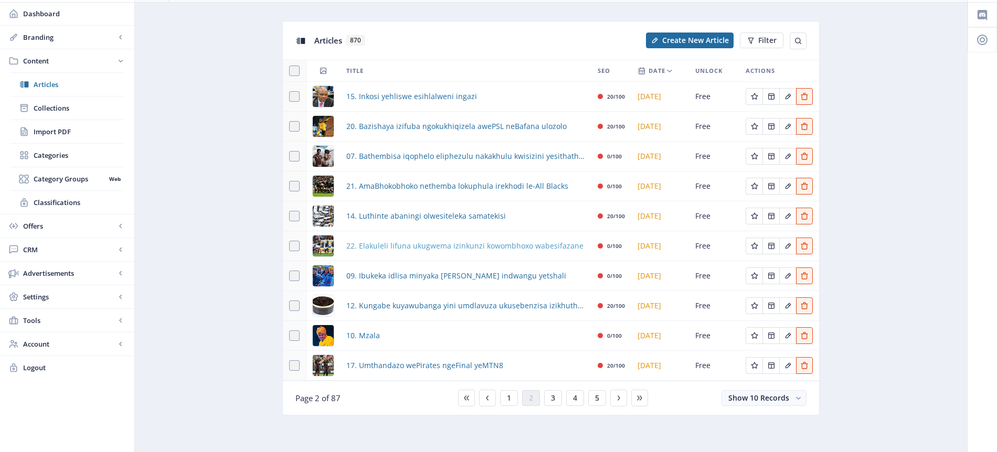
click at [395, 249] on span "22. Elakuleli lifuna ukugwema izinkunzi kowombhoxo wabesifazane" at bounding box center [464, 246] width 237 height 13
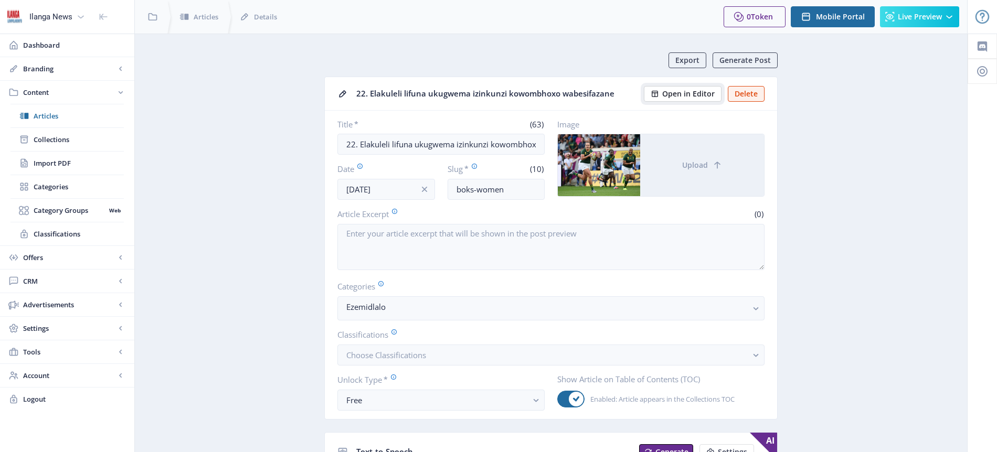
click at [694, 93] on span "Open in Editor" at bounding box center [688, 94] width 52 height 8
click at [47, 119] on span "Articles" at bounding box center [79, 116] width 90 height 10
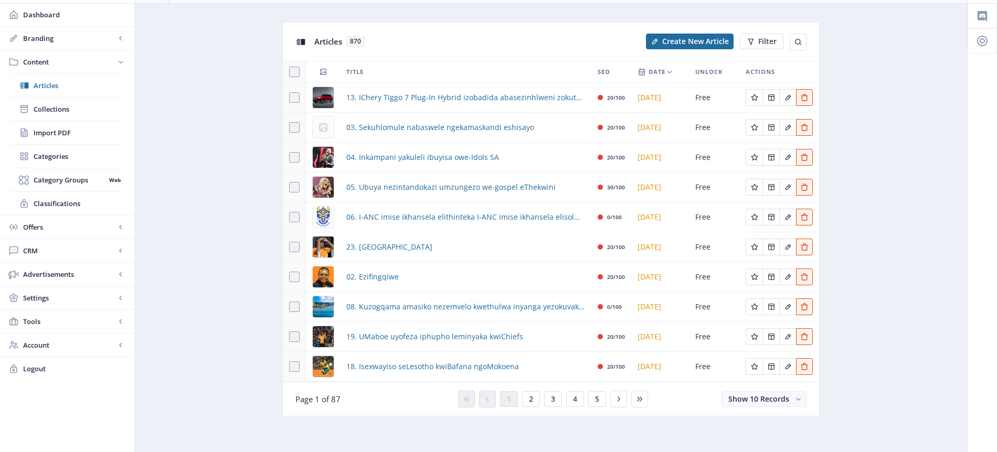
scroll to position [31, 0]
click at [552, 399] on span "3" at bounding box center [553, 398] width 4 height 8
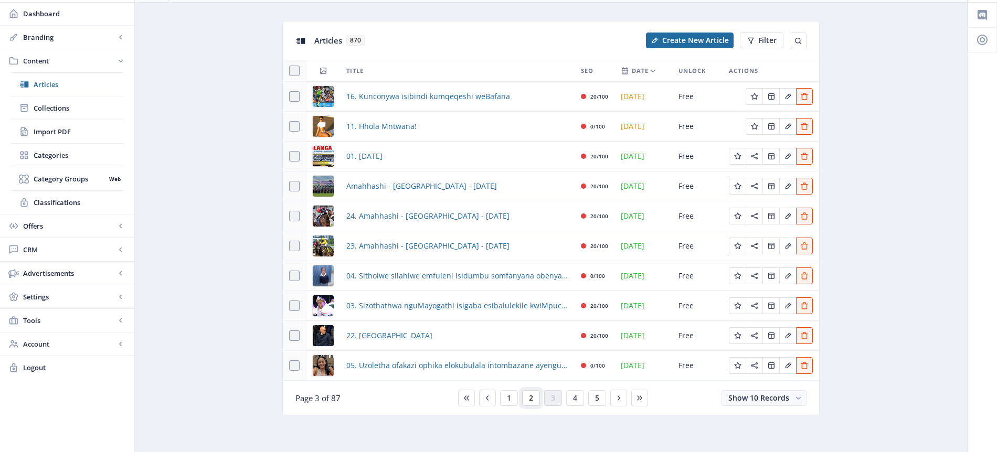
click at [534, 399] on button "2" at bounding box center [531, 398] width 18 height 16
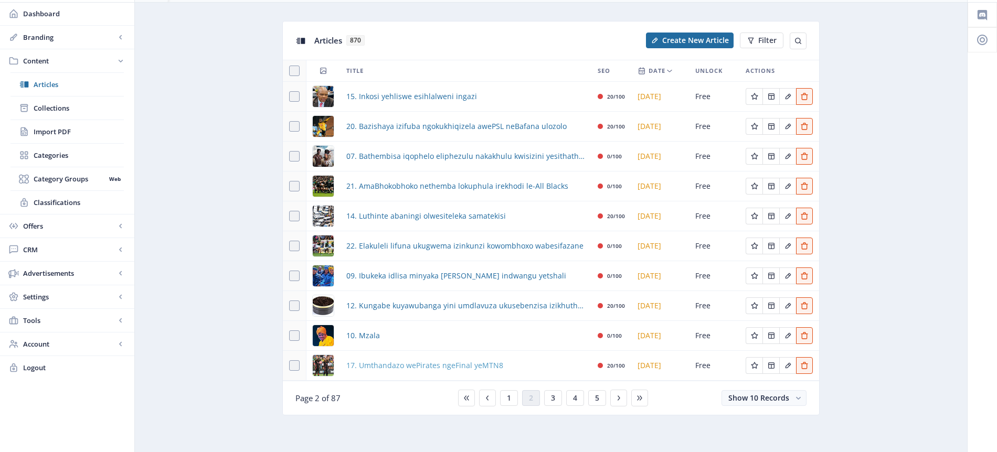
click at [456, 365] on span "17. Umthandazo wePirates ngeFinal yeMTN8" at bounding box center [424, 365] width 157 height 13
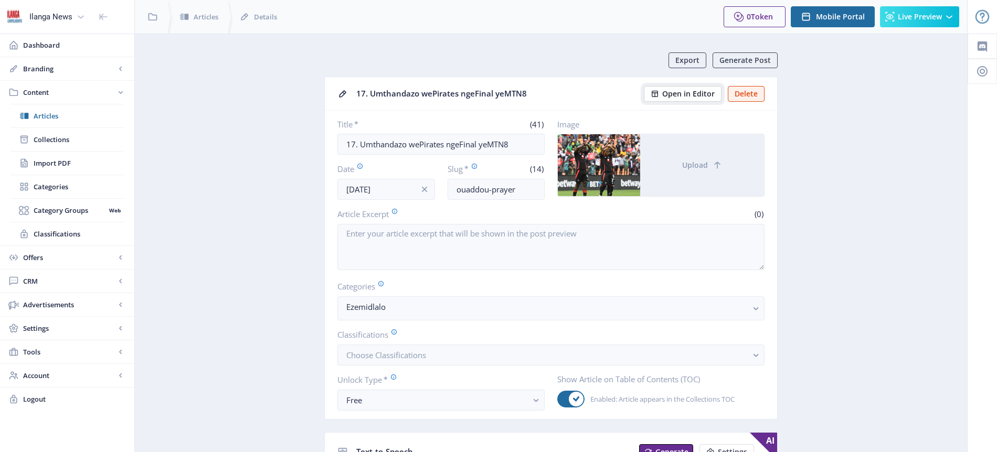
click at [695, 92] on span "Open in Editor" at bounding box center [688, 94] width 52 height 8
click at [51, 118] on span "Articles" at bounding box center [79, 116] width 90 height 10
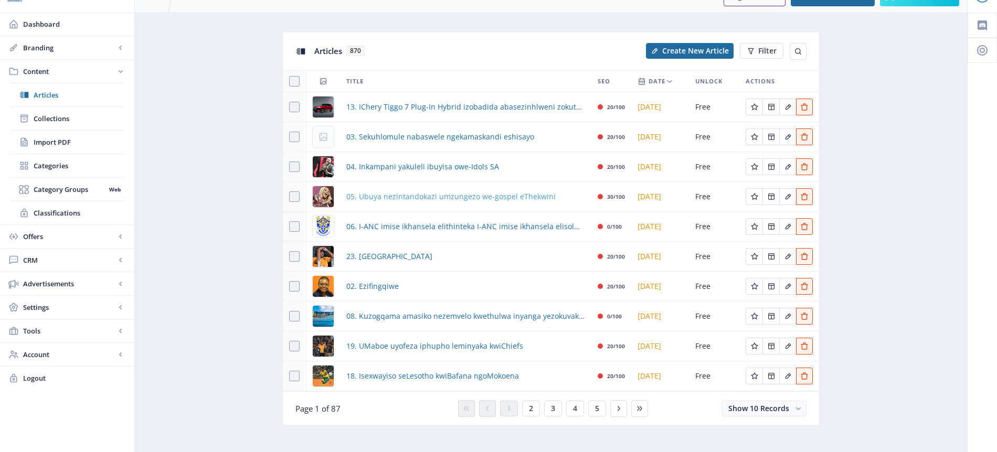
scroll to position [31, 0]
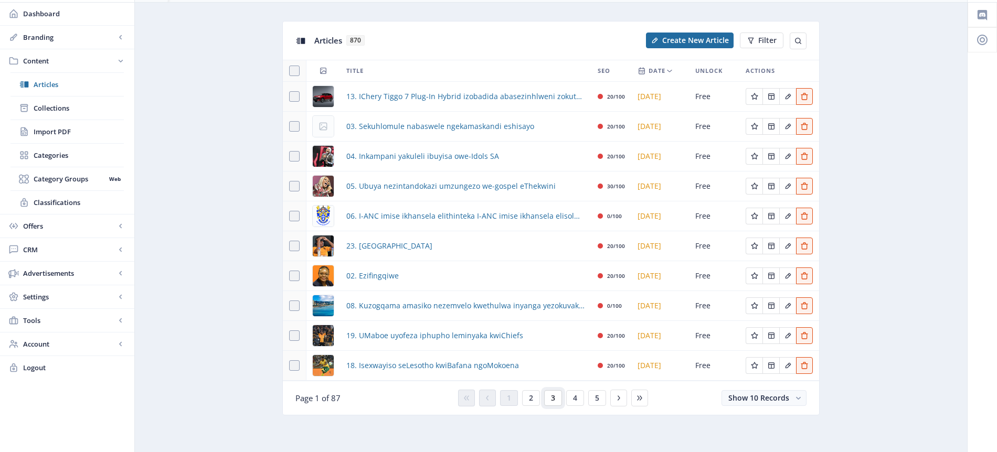
click at [554, 399] on span "3" at bounding box center [553, 398] width 4 height 8
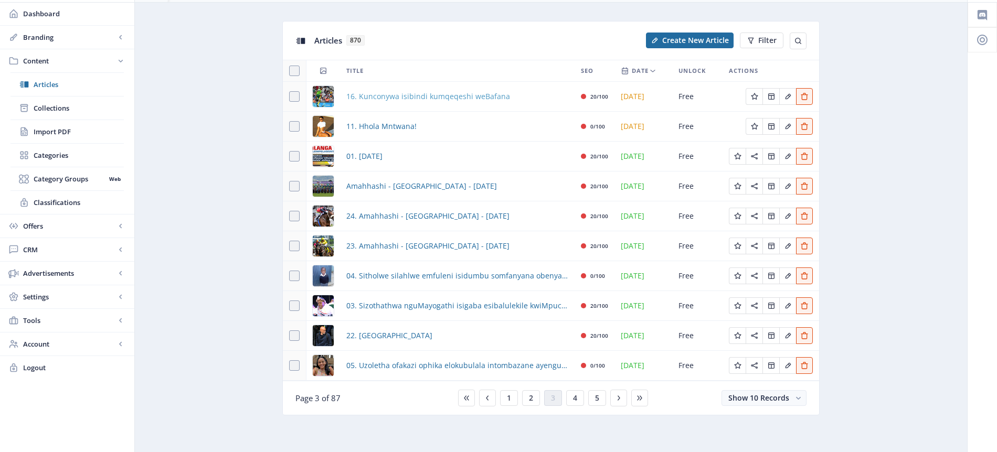
click at [410, 98] on span "16. Kunconywa isibindi kumqeqeshi weBafana" at bounding box center [428, 96] width 164 height 13
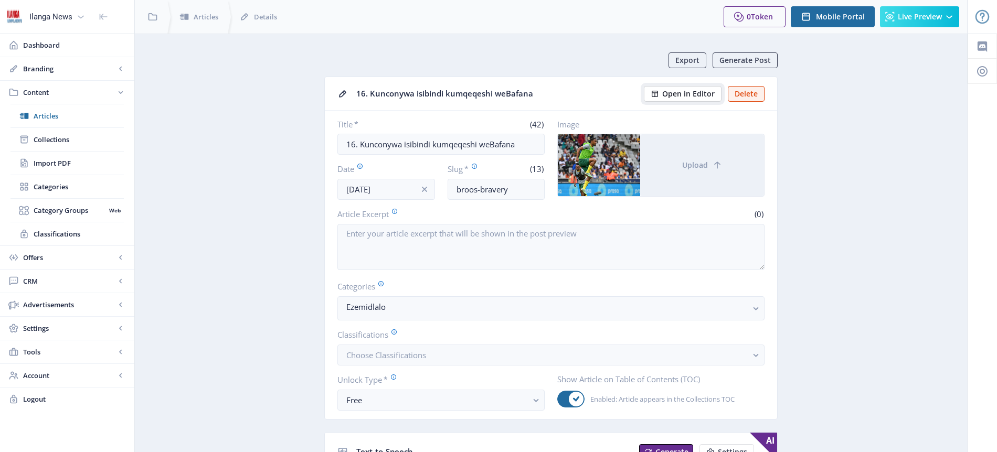
click at [693, 93] on span "Open in Editor" at bounding box center [688, 94] width 52 height 8
click at [60, 114] on span "Articles" at bounding box center [79, 116] width 90 height 10
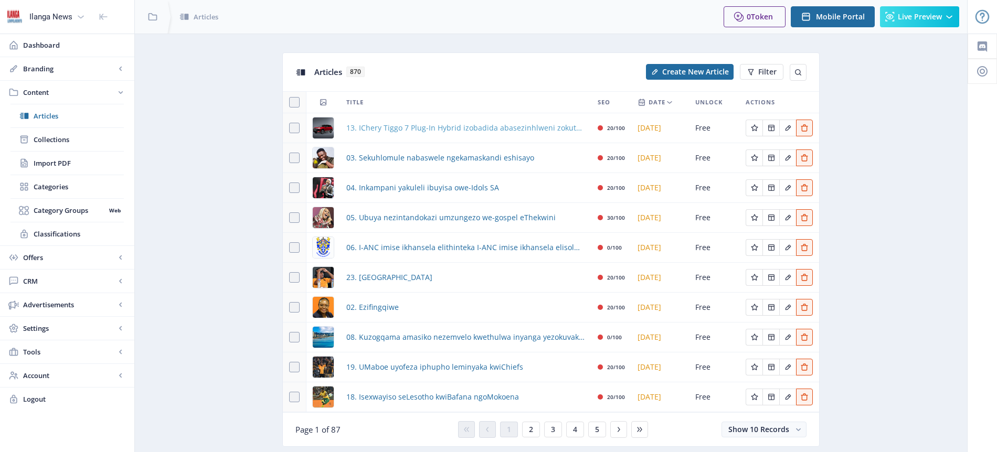
click at [416, 125] on span "13. IChery Tiggo 7 Plug-In Hybrid izobadida abasezinhlweni zokuthenga izimoto" at bounding box center [465, 128] width 239 height 13
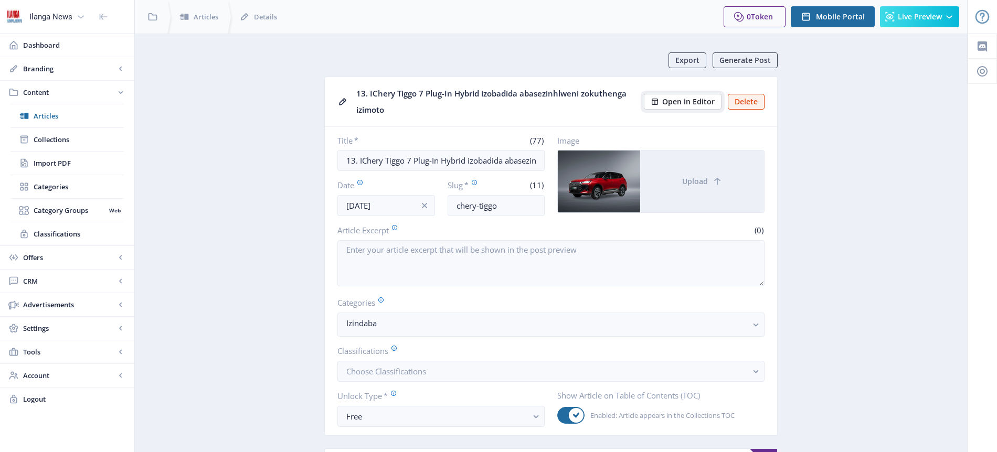
click at [708, 99] on span "Open in Editor" at bounding box center [688, 102] width 52 height 8
click at [59, 117] on span "Articles" at bounding box center [79, 116] width 90 height 10
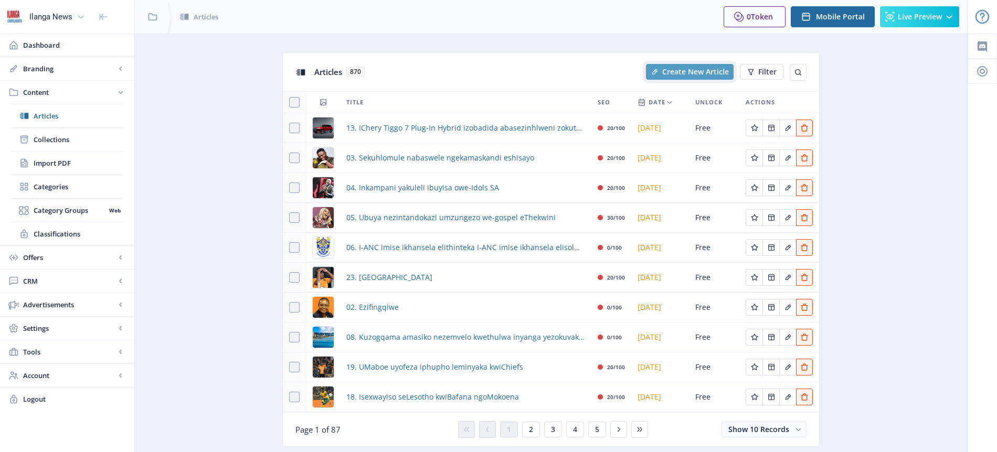
click at [692, 73] on span "Create New Article" at bounding box center [695, 72] width 67 height 8
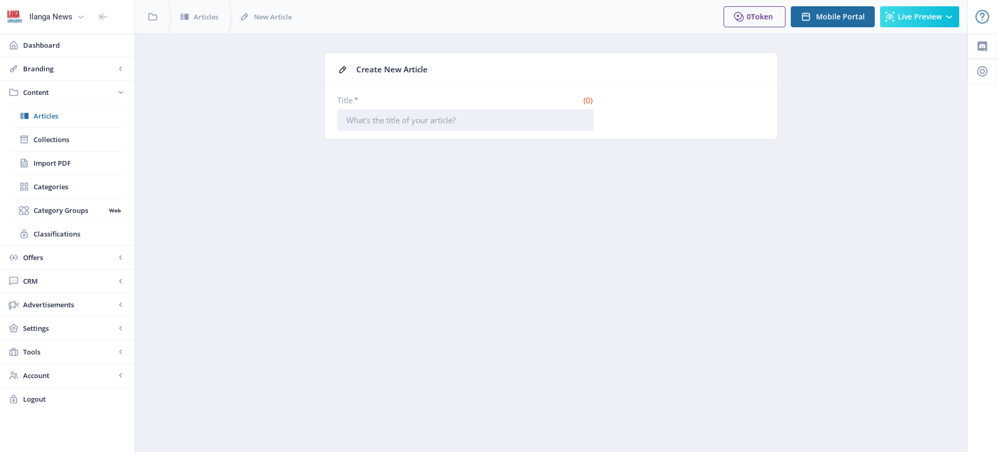
click at [360, 126] on input "Title *" at bounding box center [465, 120] width 256 height 21
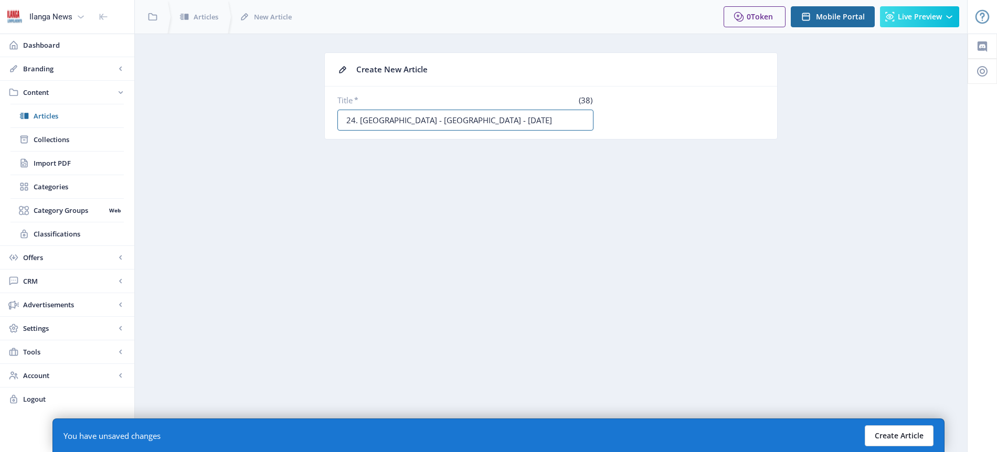
type input "24. [GEOGRAPHIC_DATA] - [GEOGRAPHIC_DATA] - [DATE]"
click at [902, 436] on button "Create Article" at bounding box center [898, 435] width 69 height 21
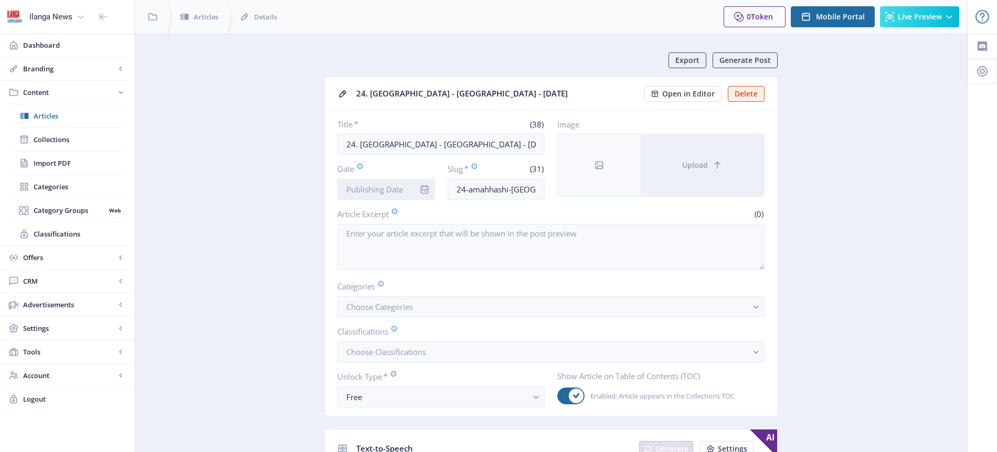
click at [367, 192] on input "Date" at bounding box center [386, 189] width 98 height 21
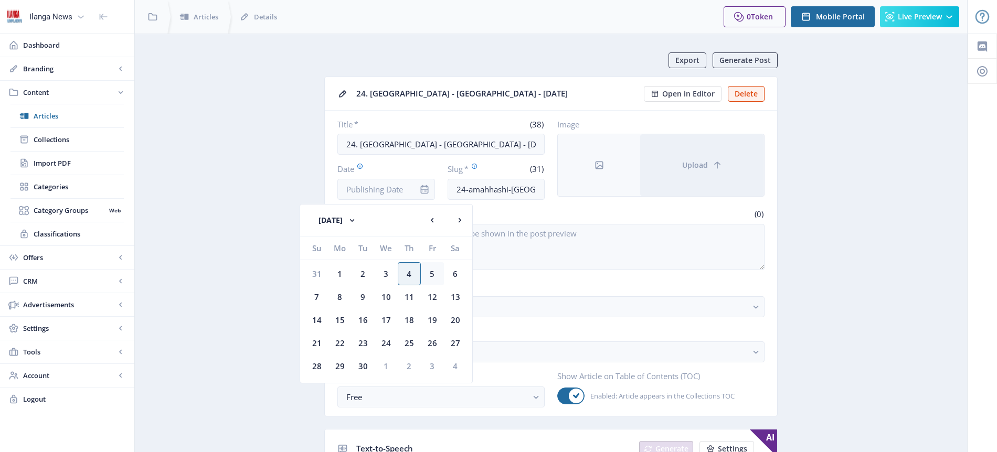
click at [433, 272] on div "5" at bounding box center [432, 273] width 23 height 23
type input "[DATE]"
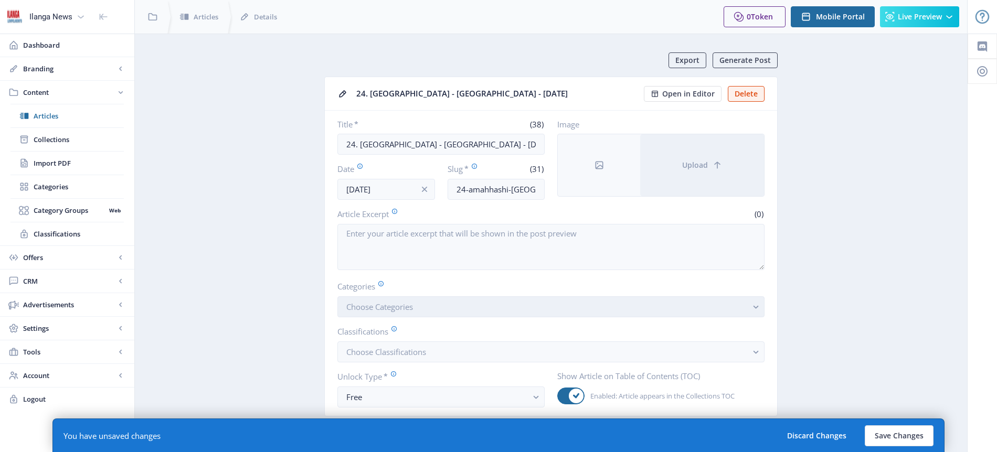
click at [400, 307] on span "Choose Categories" at bounding box center [379, 307] width 67 height 10
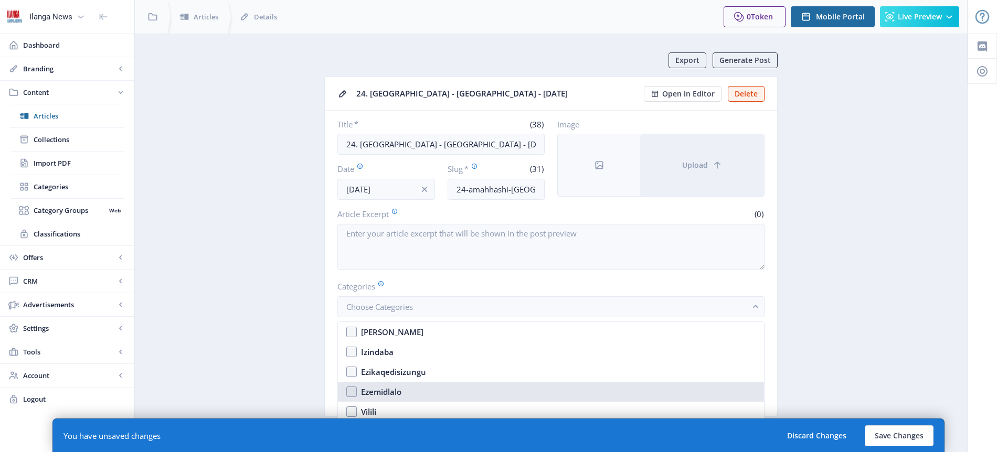
click at [394, 389] on div "Ezemidlalo" at bounding box center [381, 392] width 40 height 13
checkbox input "true"
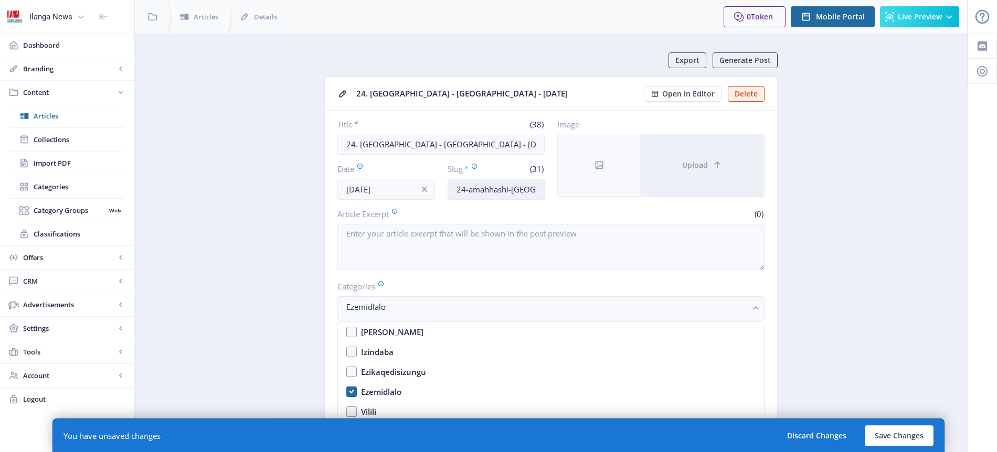
click at [486, 188] on input "24-amahhashi-[GEOGRAPHIC_DATA]-05092025" at bounding box center [496, 189] width 98 height 21
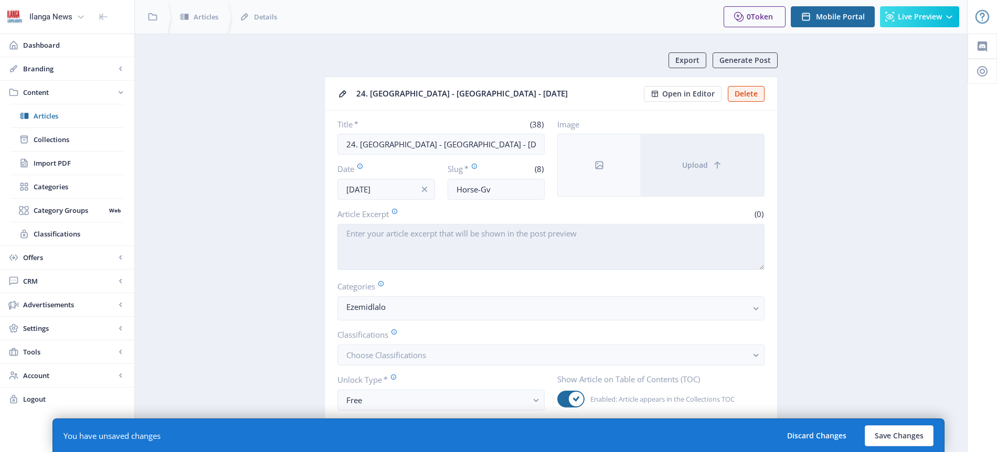
click at [530, 258] on textarea "Article Excerpt" at bounding box center [550, 247] width 427 height 46
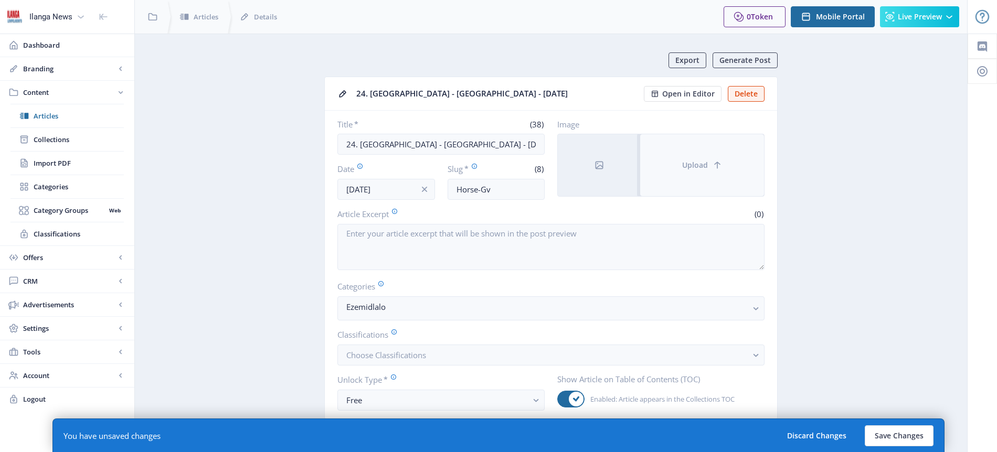
click at [682, 169] on span "Upload" at bounding box center [695, 165] width 26 height 8
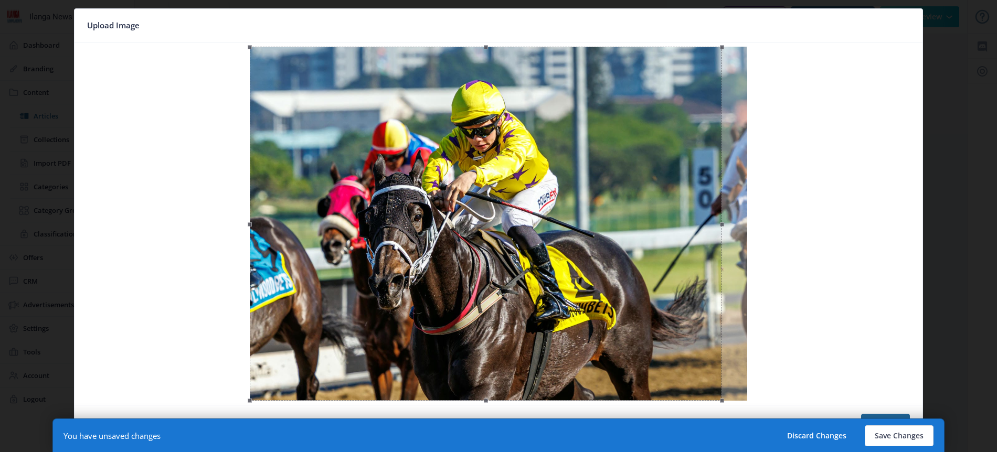
drag, startPoint x: 560, startPoint y: 235, endPoint x: 548, endPoint y: 233, distance: 12.8
click at [548, 233] on div at bounding box center [486, 224] width 472 height 354
click at [900, 438] on button "Save Changes" at bounding box center [898, 435] width 69 height 21
type input "horse-gv"
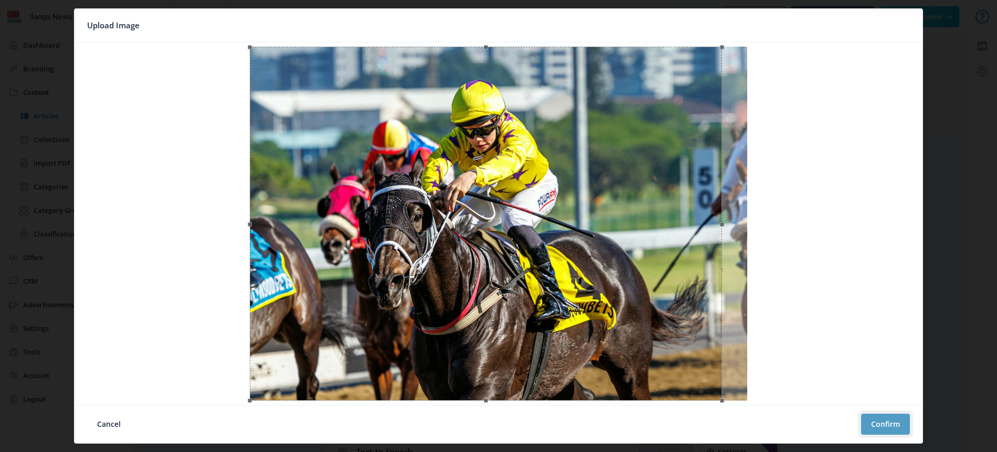
click at [894, 429] on button "Confirm" at bounding box center [885, 424] width 49 height 21
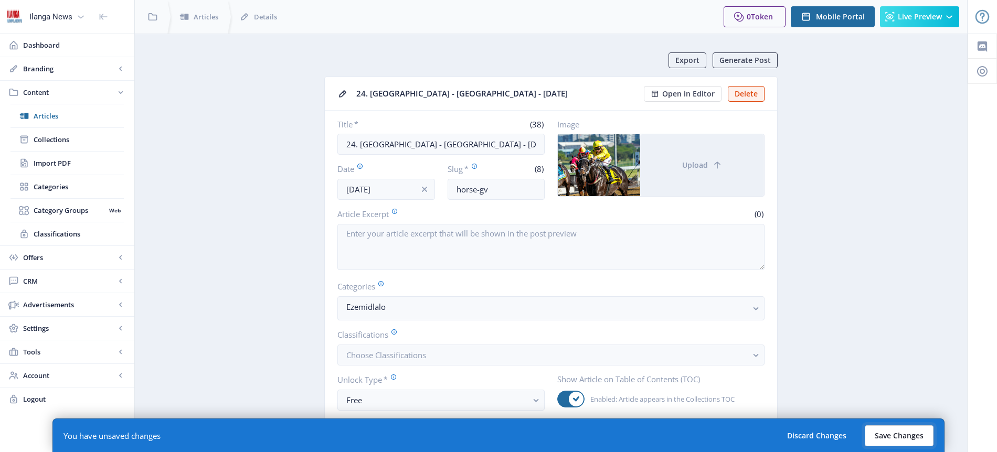
click at [896, 436] on button "Save Changes" at bounding box center [898, 435] width 69 height 21
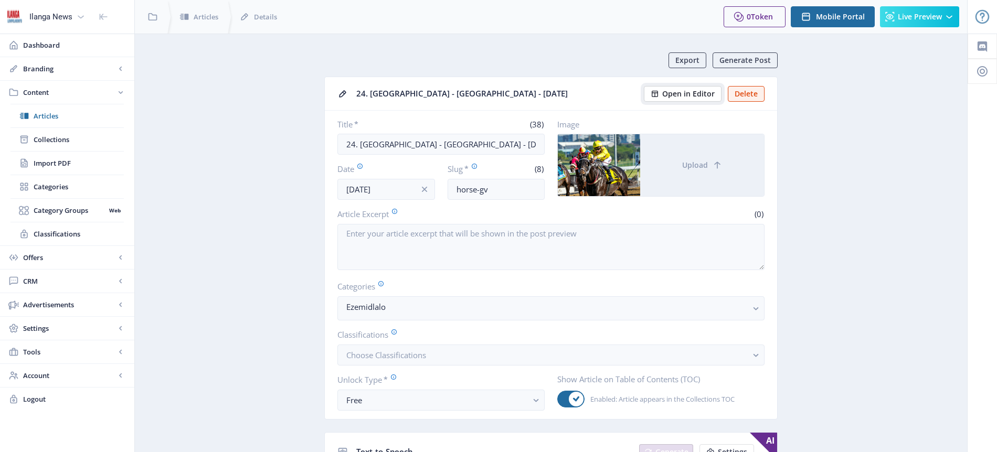
click at [694, 96] on span "Open in Editor" at bounding box center [688, 94] width 52 height 8
click at [52, 116] on span "Articles" at bounding box center [79, 116] width 90 height 10
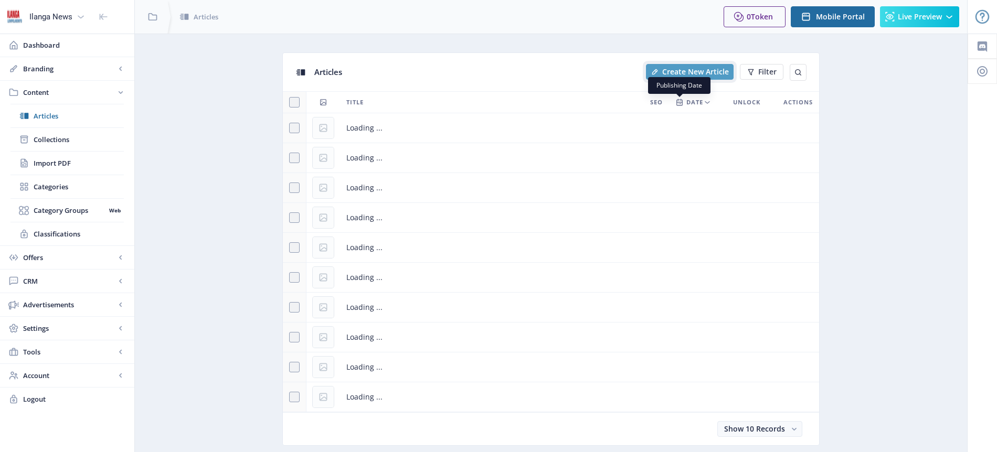
click at [694, 68] on span "Create New Article" at bounding box center [695, 72] width 67 height 8
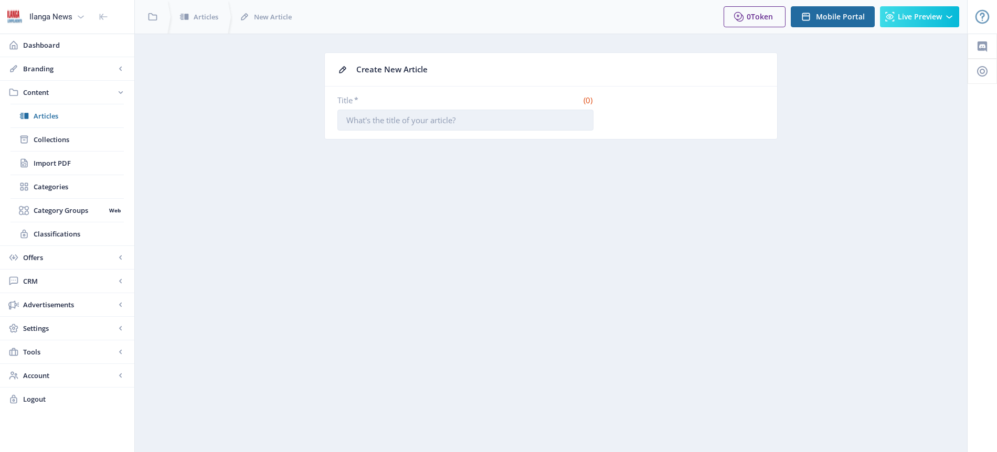
click at [447, 121] on input "Title *" at bounding box center [465, 120] width 256 height 21
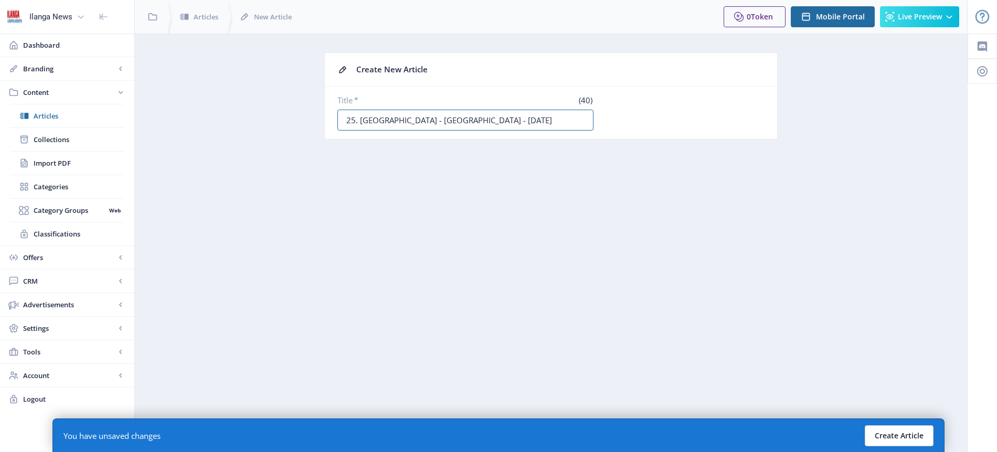
type input "25. [GEOGRAPHIC_DATA] - [GEOGRAPHIC_DATA] - [DATE]"
click at [913, 440] on button "Create Article" at bounding box center [898, 435] width 69 height 21
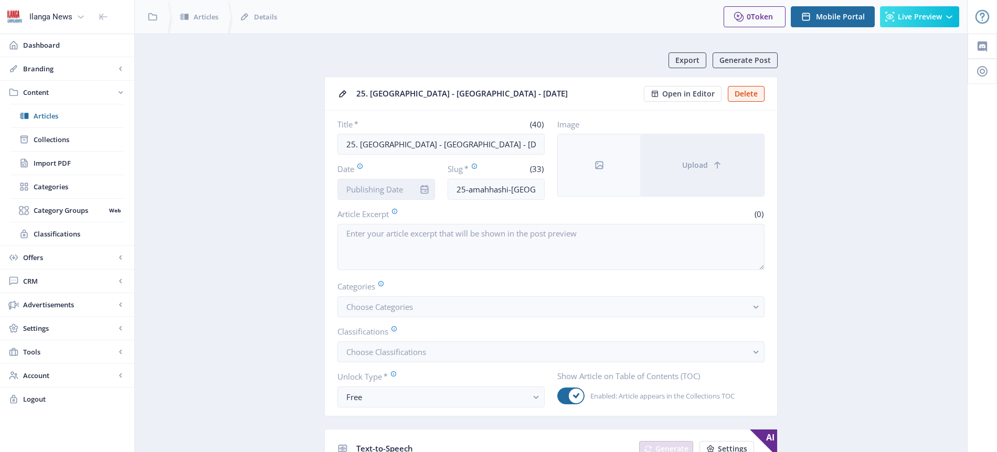
click at [386, 188] on input "Date" at bounding box center [386, 189] width 98 height 21
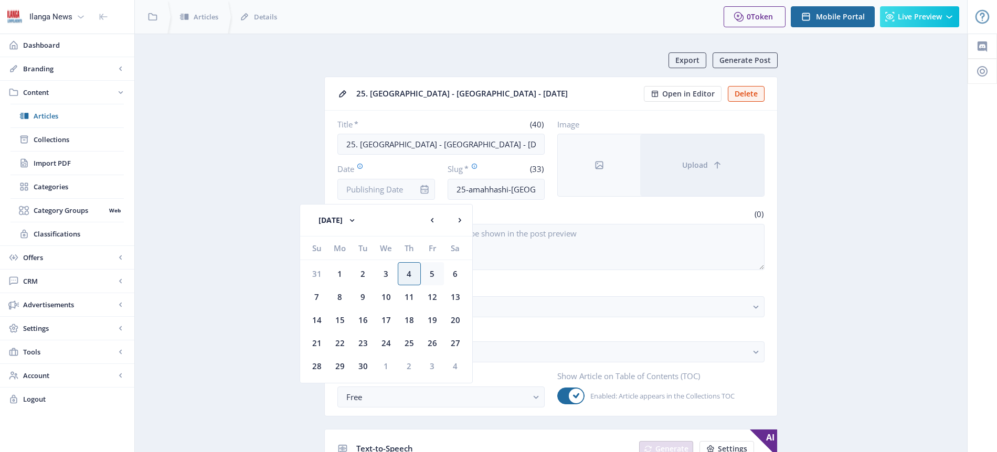
click at [434, 277] on div "5" at bounding box center [432, 273] width 23 height 23
type input "[DATE]"
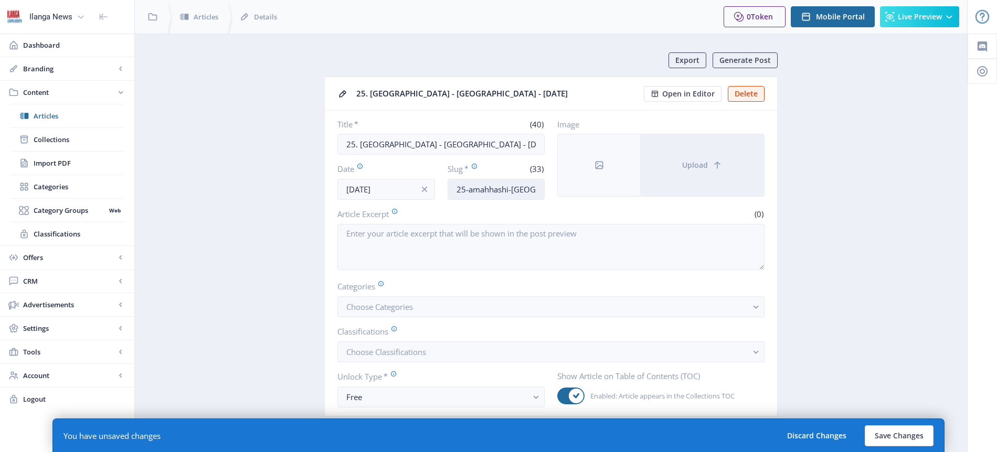
click at [490, 192] on input "25-amahhashi-[GEOGRAPHIC_DATA]-06092025" at bounding box center [496, 189] width 98 height 21
type input "Horse-TFN"
click at [397, 309] on span "Choose Categories" at bounding box center [379, 307] width 67 height 10
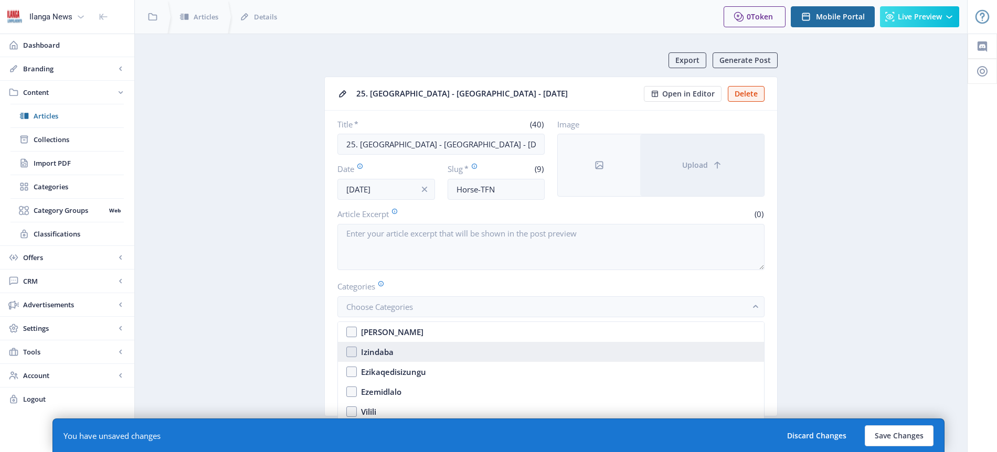
drag, startPoint x: 395, startPoint y: 333, endPoint x: 398, endPoint y: 358, distance: 25.9
click at [398, 358] on ul "Amalungu Kuphela Izindaba Ezikaqedisizungu Ezemidlalo Vilili Vishal" at bounding box center [551, 382] width 426 height 120
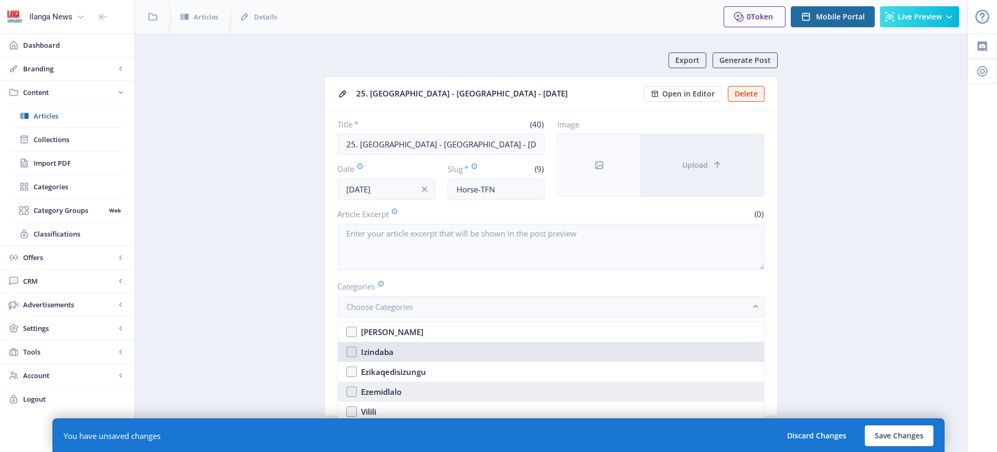
drag, startPoint x: 398, startPoint y: 356, endPoint x: 397, endPoint y: 390, distance: 33.6
click at [397, 390] on ul "Amalungu Kuphela Izindaba Ezikaqedisizungu Ezemidlalo Vilili Vishal" at bounding box center [551, 382] width 426 height 120
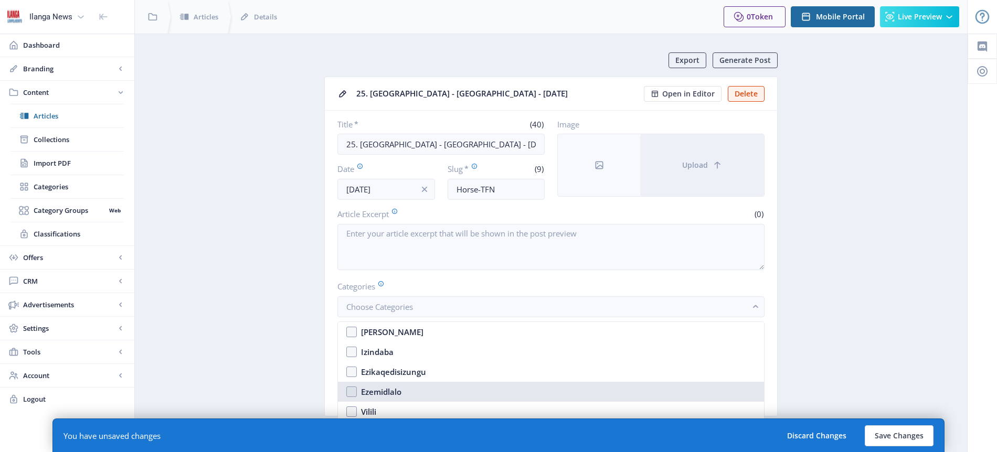
click at [397, 390] on div "Ezemidlalo" at bounding box center [381, 392] width 40 height 13
click at [397, 389] on div "Ezemidlalo" at bounding box center [381, 392] width 40 height 13
click at [398, 390] on div "Ezemidlalo" at bounding box center [381, 392] width 40 height 13
checkbox input "true"
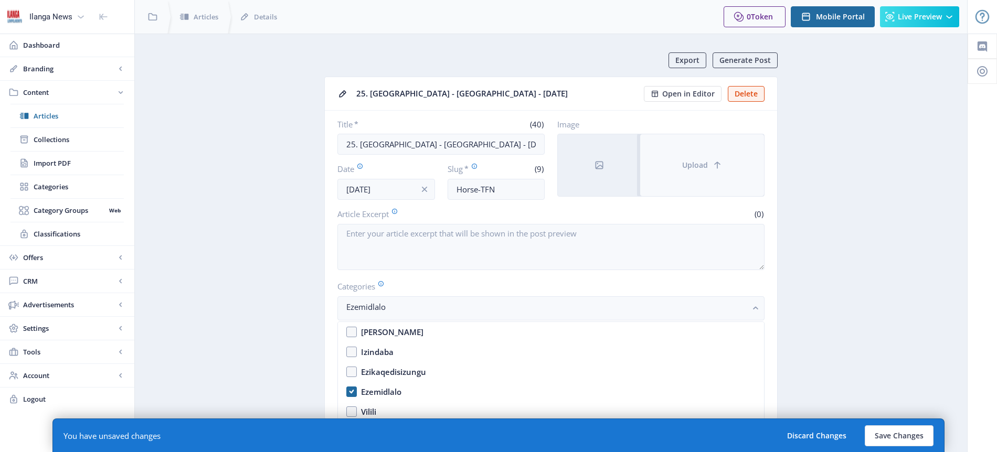
click at [700, 169] on span "Upload" at bounding box center [695, 165] width 26 height 8
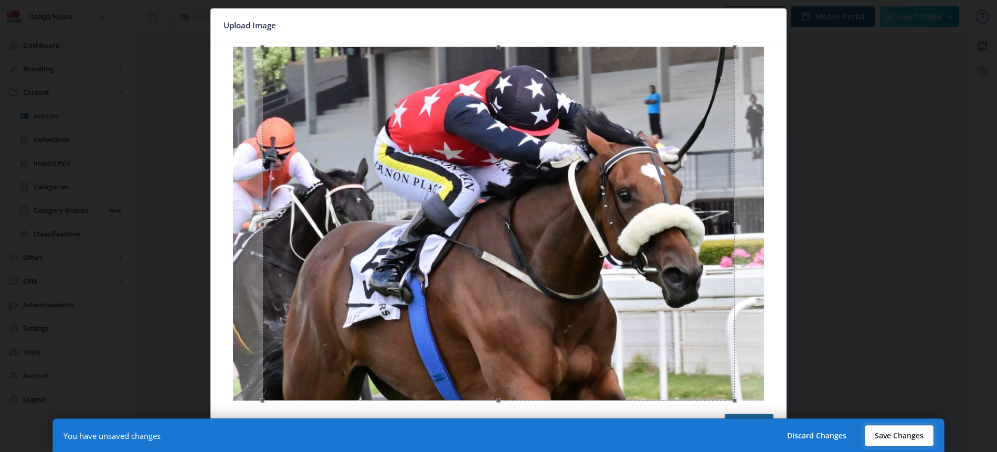
click at [892, 440] on button "Save Changes" at bounding box center [898, 435] width 69 height 21
type input "horse-tfn"
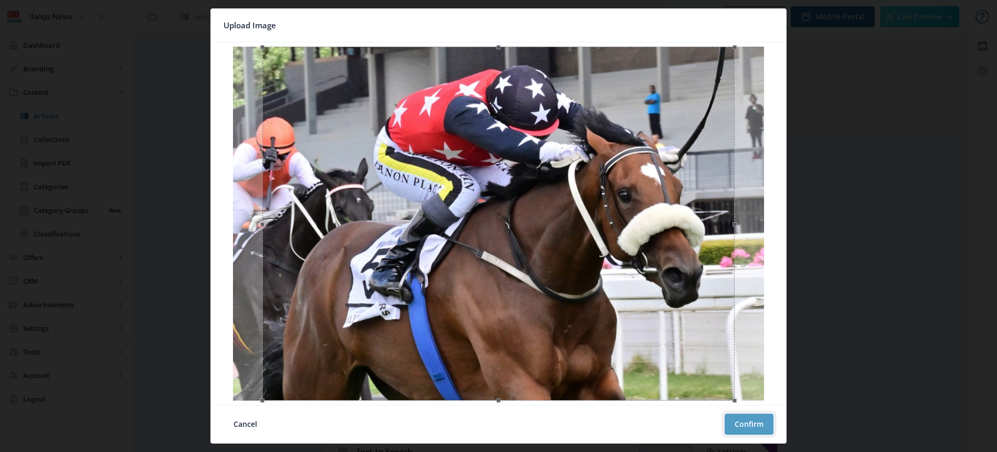
click at [758, 424] on button "Confirm" at bounding box center [748, 424] width 49 height 21
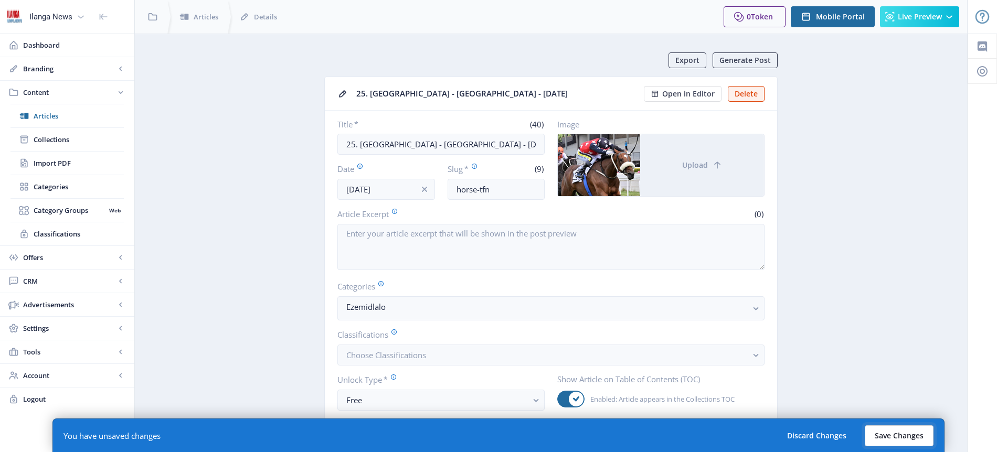
click at [904, 433] on button "Save Changes" at bounding box center [898, 435] width 69 height 21
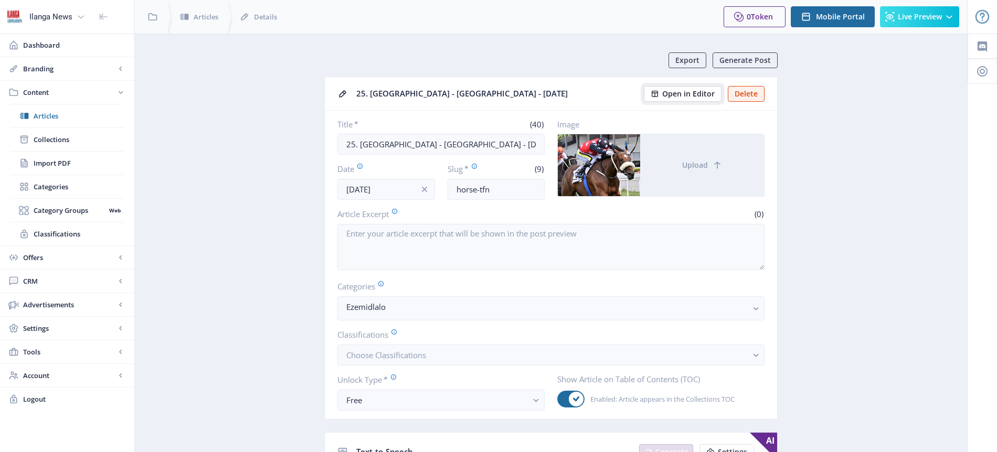
click at [697, 95] on span "Open in Editor" at bounding box center [688, 94] width 52 height 8
click at [47, 116] on span "Articles" at bounding box center [79, 116] width 90 height 10
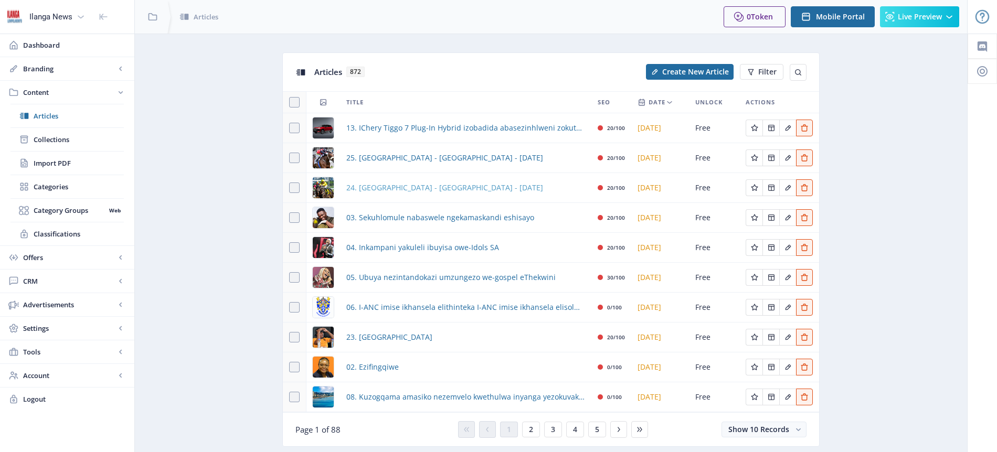
click at [390, 185] on span "24. [GEOGRAPHIC_DATA] - [GEOGRAPHIC_DATA] - [DATE]" at bounding box center [444, 187] width 197 height 13
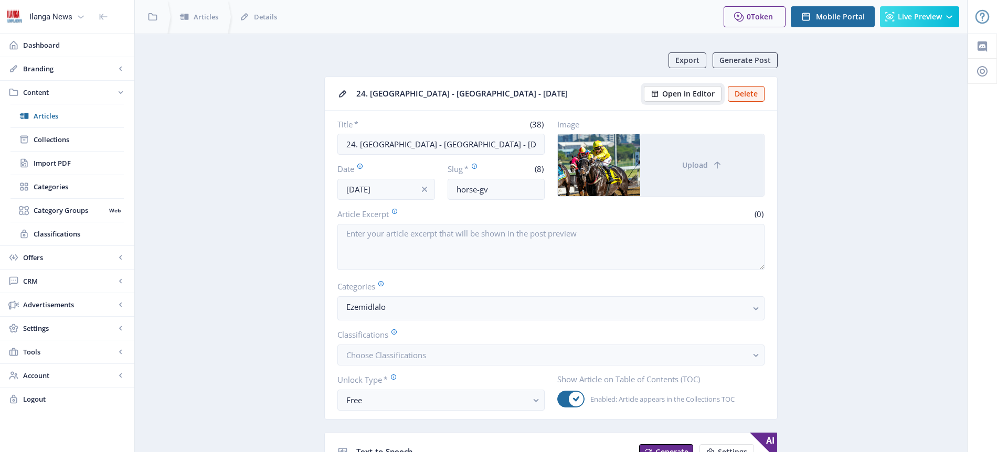
click at [694, 97] on span "Open in Editor" at bounding box center [688, 94] width 52 height 8
click at [58, 118] on span "Articles" at bounding box center [79, 116] width 90 height 10
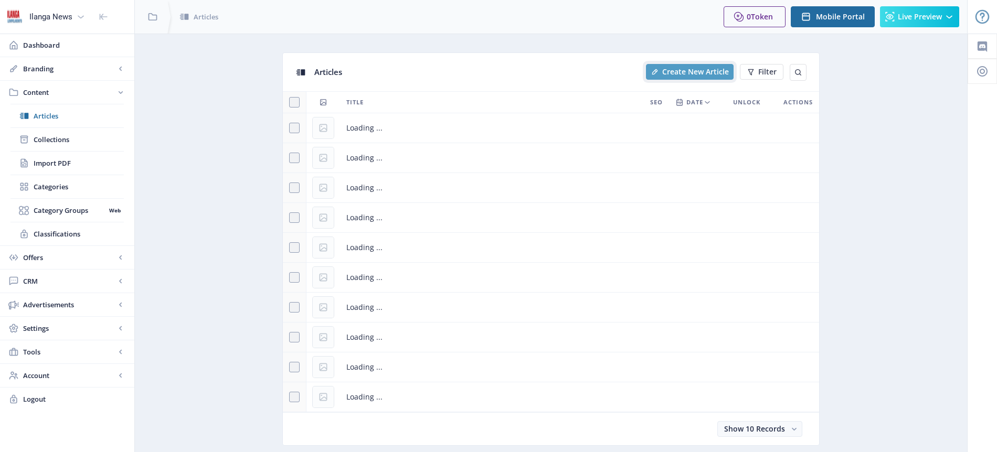
click at [705, 68] on span "Create New Article" at bounding box center [695, 72] width 67 height 8
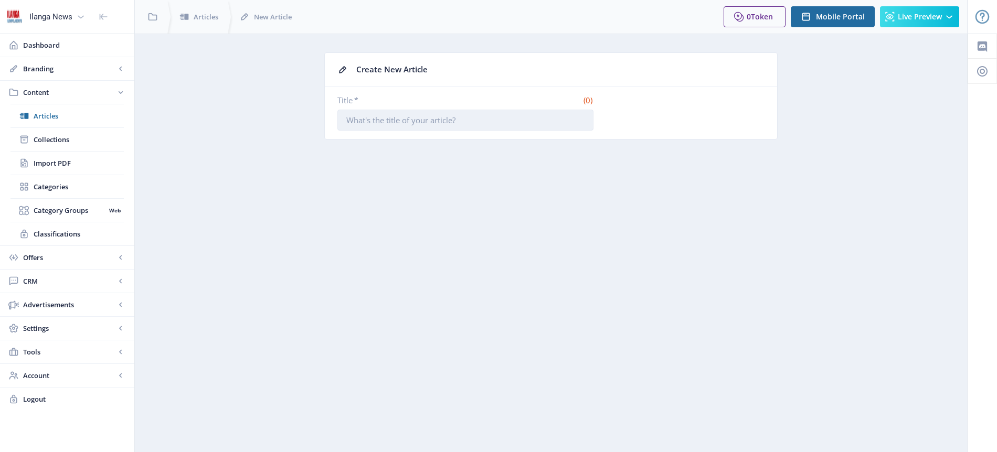
click at [430, 125] on input "Title *" at bounding box center [465, 120] width 256 height 21
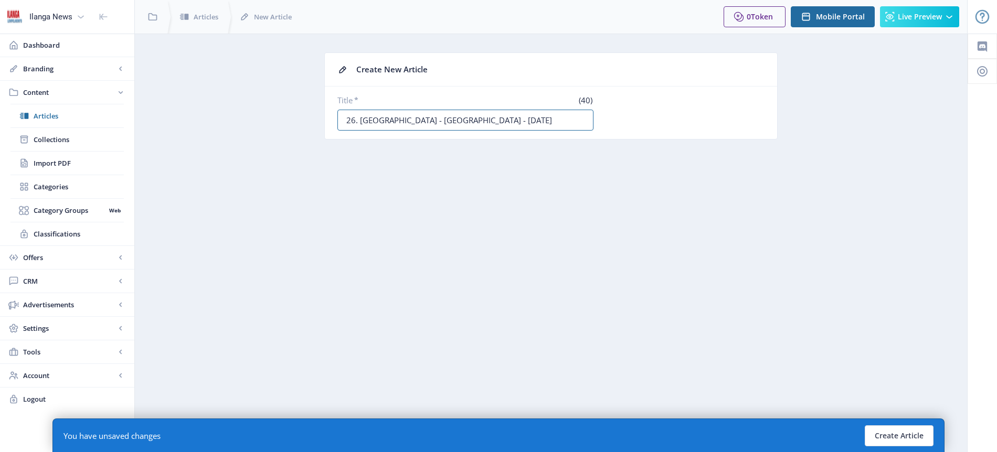
type input "26. [GEOGRAPHIC_DATA] - [GEOGRAPHIC_DATA] - [DATE]"
click at [746, 269] on nb-layout-column "Create New Article Title * (40) 26. Amahhashi - [GEOGRAPHIC_DATA] - [DATE] You …" at bounding box center [550, 243] width 833 height 419
click at [904, 433] on button "Create Article" at bounding box center [898, 435] width 69 height 21
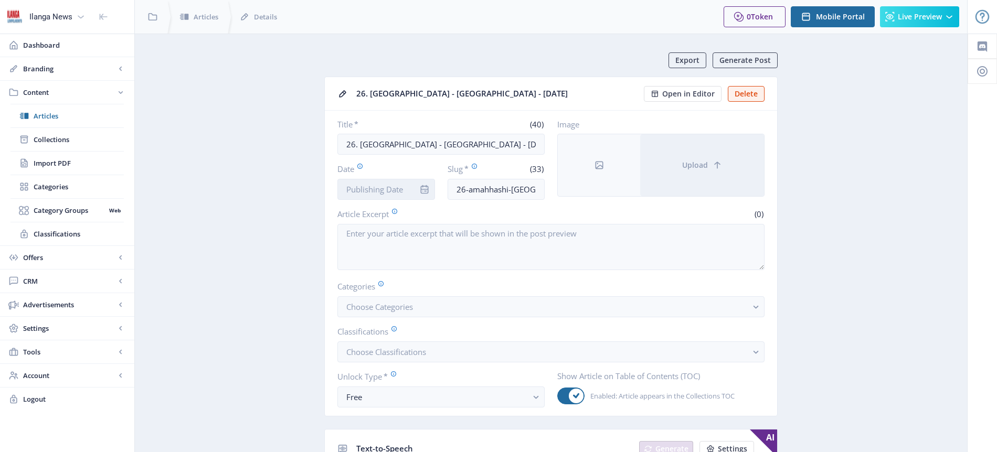
click at [373, 191] on input "Date" at bounding box center [386, 189] width 98 height 21
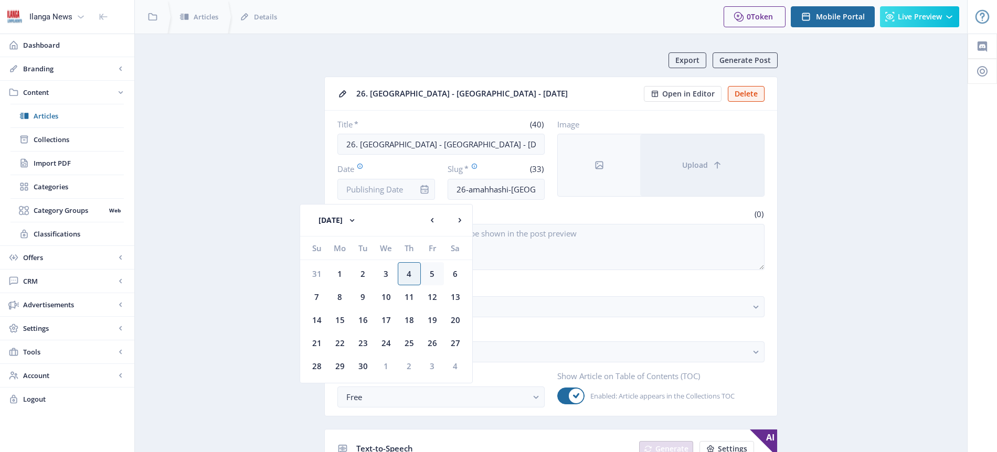
click at [432, 274] on div "5" at bounding box center [432, 273] width 23 height 23
type input "[DATE]"
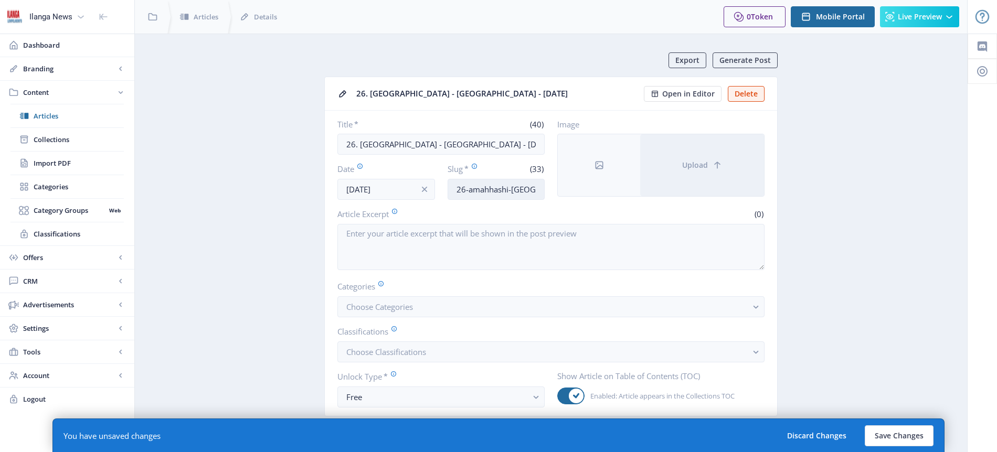
click at [508, 189] on input "26-amahhashi-[GEOGRAPHIC_DATA]-07092025" at bounding box center [496, 189] width 98 height 21
type input "Horses-[GEOGRAPHIC_DATA]"
click at [398, 305] on span "Choose Categories" at bounding box center [379, 307] width 67 height 10
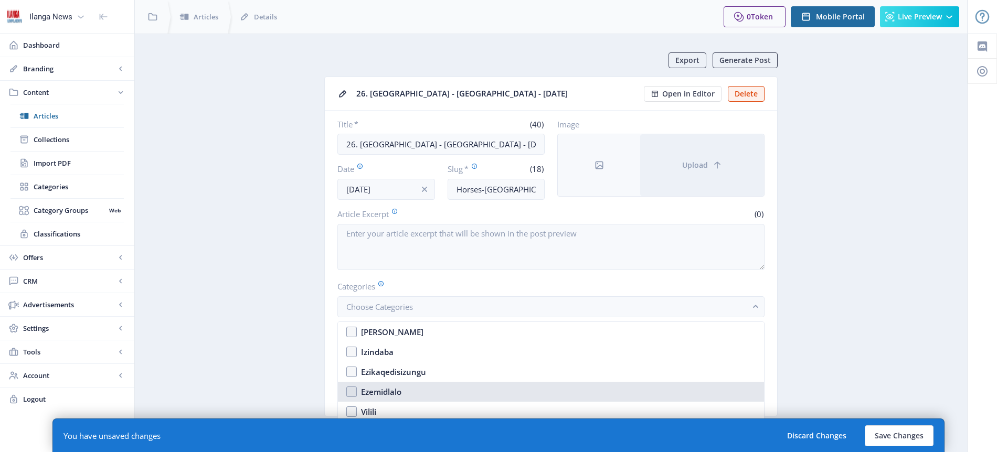
click at [385, 392] on div "Ezemidlalo" at bounding box center [381, 392] width 40 height 13
checkbox input "true"
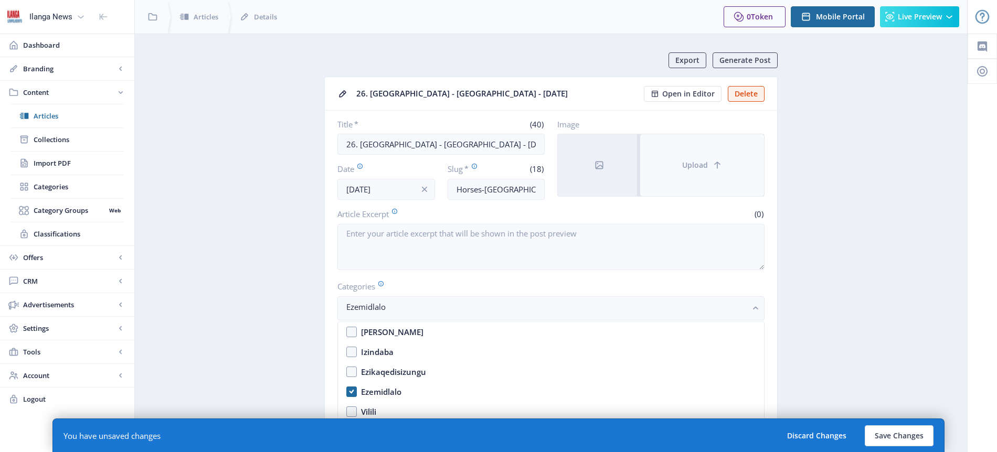
click at [702, 171] on button "Upload" at bounding box center [702, 165] width 124 height 62
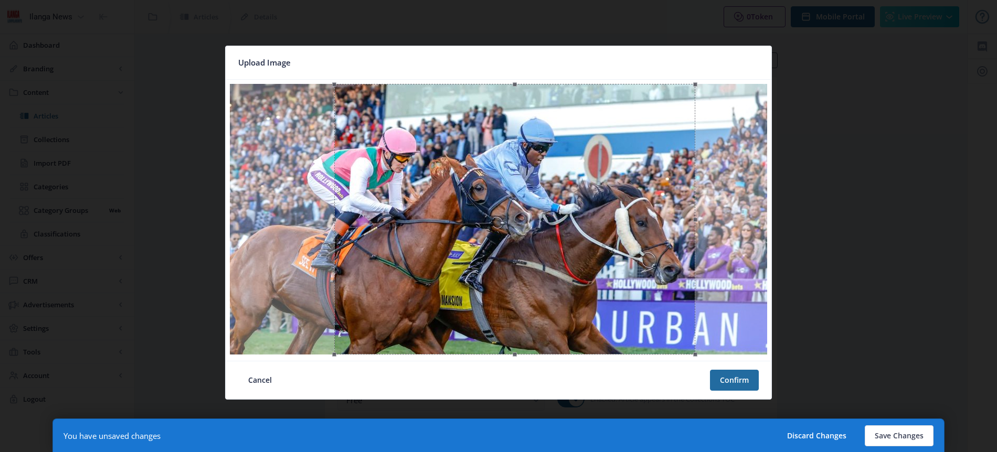
drag, startPoint x: 641, startPoint y: 239, endPoint x: 657, endPoint y: 238, distance: 16.3
click at [657, 238] on div at bounding box center [514, 219] width 361 height 271
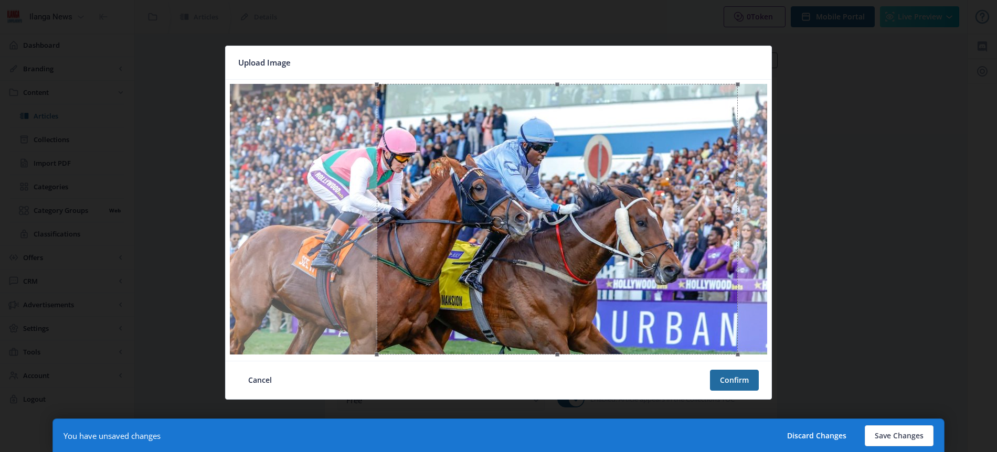
drag, startPoint x: 659, startPoint y: 329, endPoint x: 702, endPoint y: 328, distance: 42.5
click at [702, 328] on div at bounding box center [557, 219] width 361 height 271
click at [742, 384] on button "Confirm" at bounding box center [734, 380] width 49 height 21
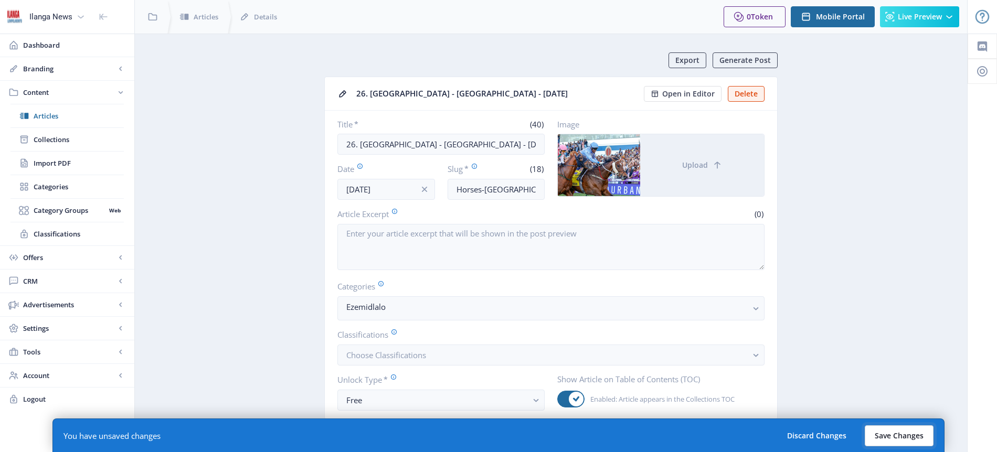
click at [898, 438] on button "Save Changes" at bounding box center [898, 435] width 69 height 21
type input "horses-[GEOGRAPHIC_DATA]"
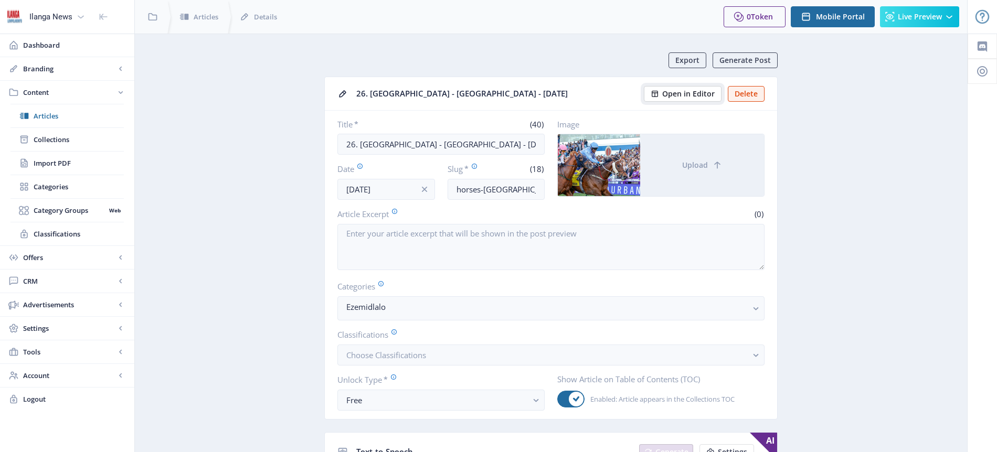
click at [699, 94] on span "Open in Editor" at bounding box center [688, 94] width 52 height 8
